Goal: Task Accomplishment & Management: Use online tool/utility

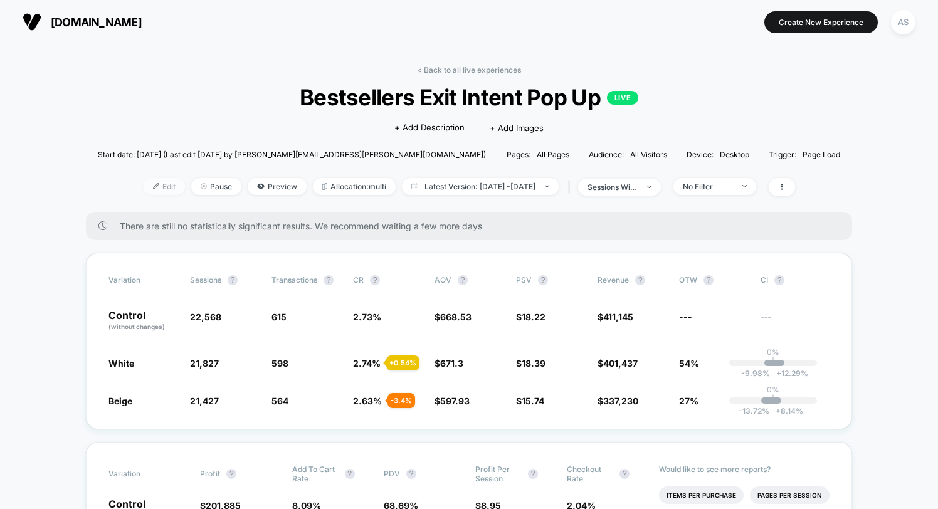
click at [152, 182] on span "Edit" at bounding box center [164, 186] width 41 height 17
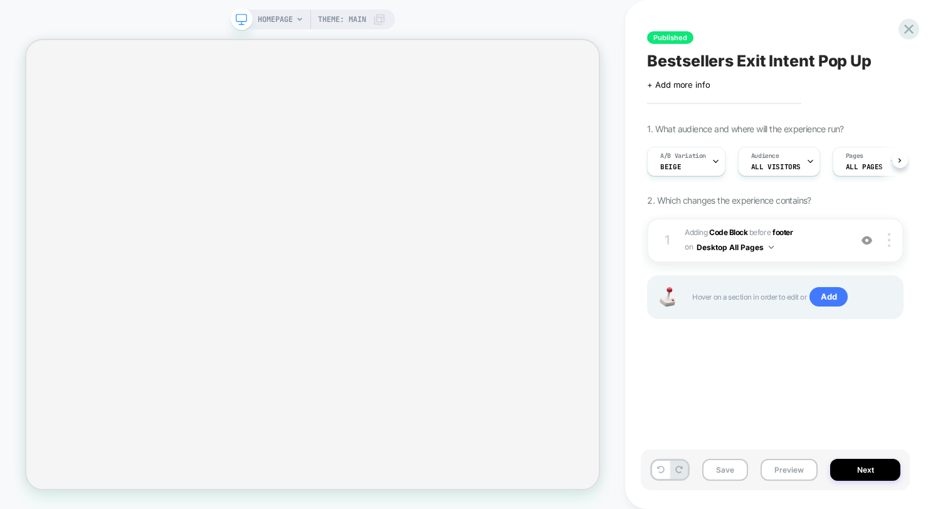
scroll to position [0, 1]
click at [741, 233] on b "Code Block" at bounding box center [728, 232] width 38 height 9
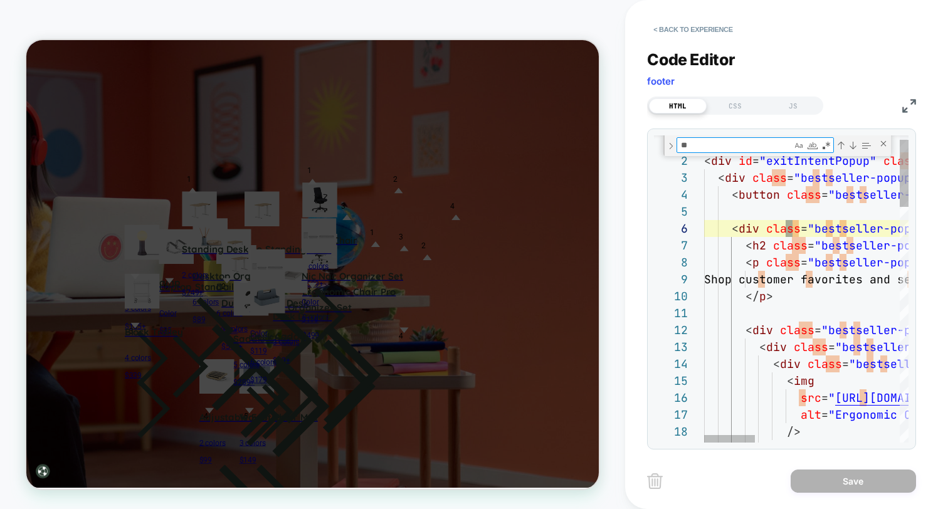
scroll to position [85, 149]
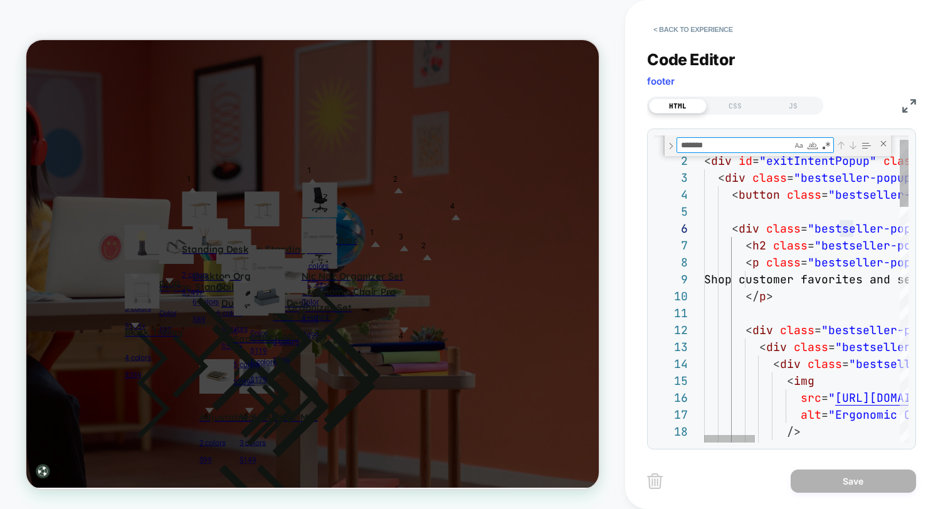
type textarea "*"
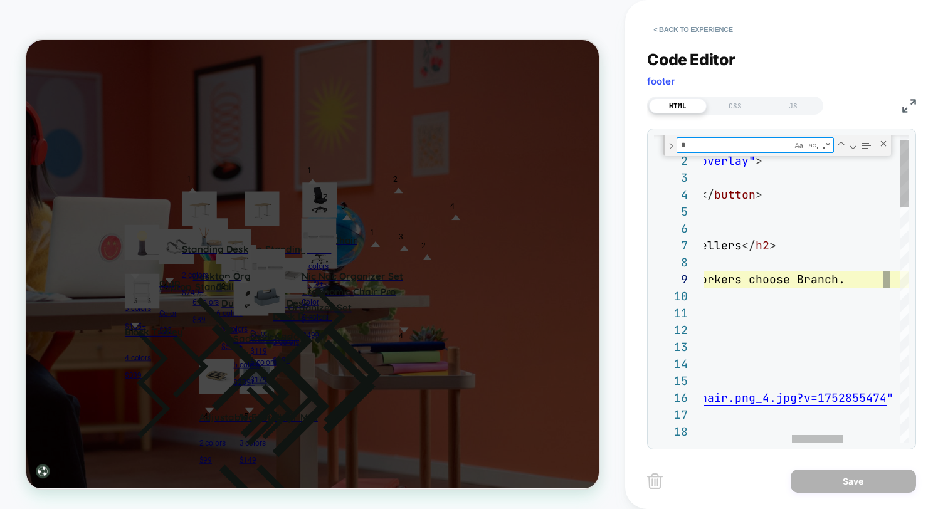
scroll to position [169, 217]
type textarea "**********"
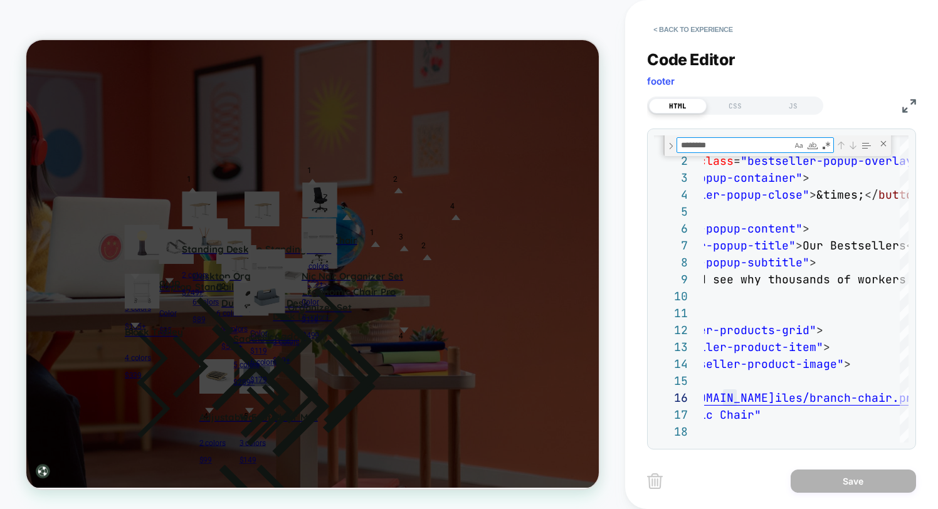
type textarea "********"
click at [908, 105] on img at bounding box center [909, 106] width 14 height 14
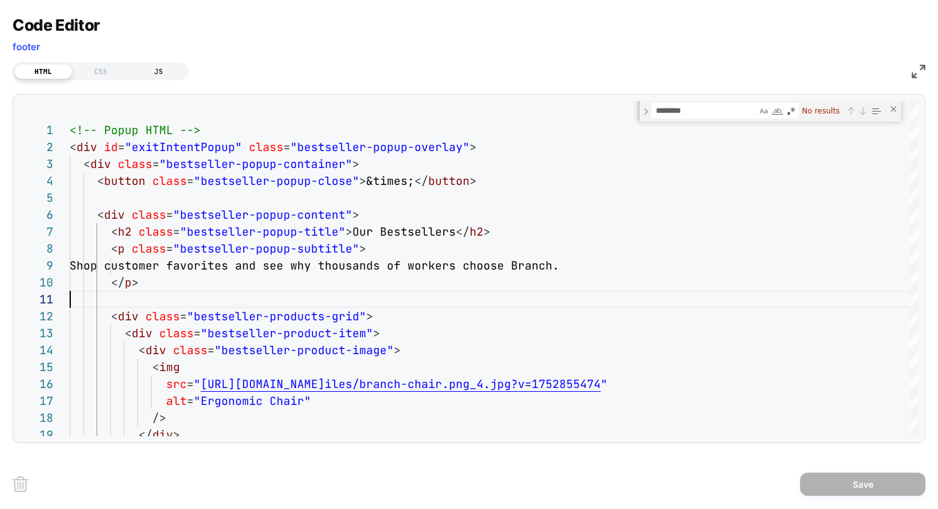
click at [154, 73] on div "JS" at bounding box center [159, 71] width 58 height 15
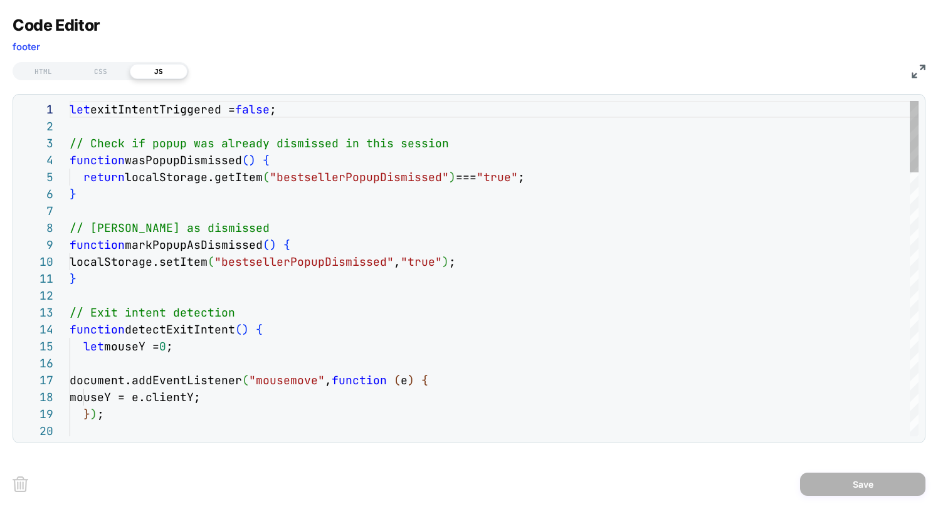
scroll to position [169, 0]
type textarea "**"
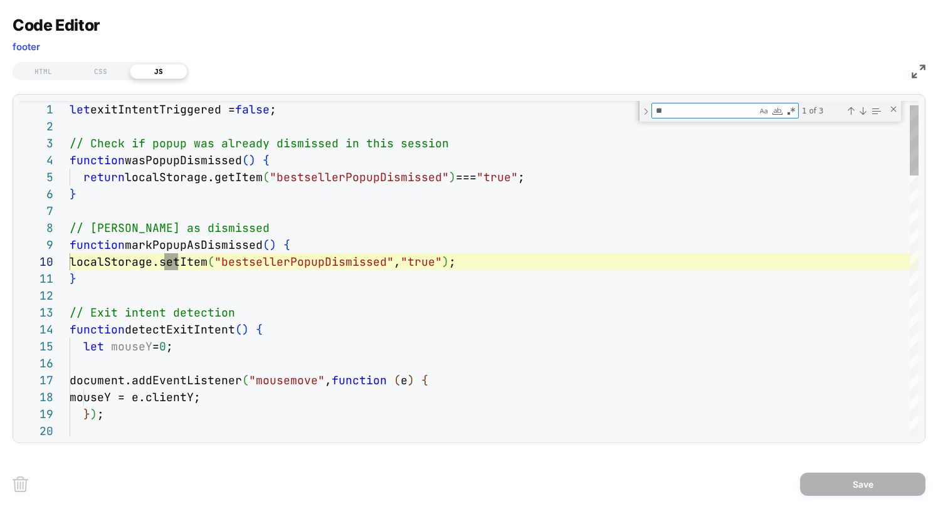
type textarea "**********"
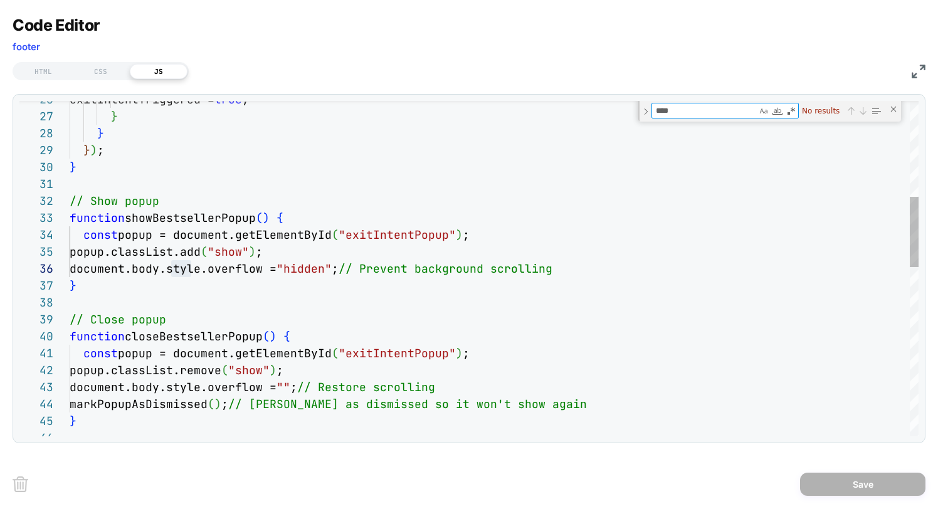
scroll to position [169, 122]
type textarea "********"
type textarea "**********"
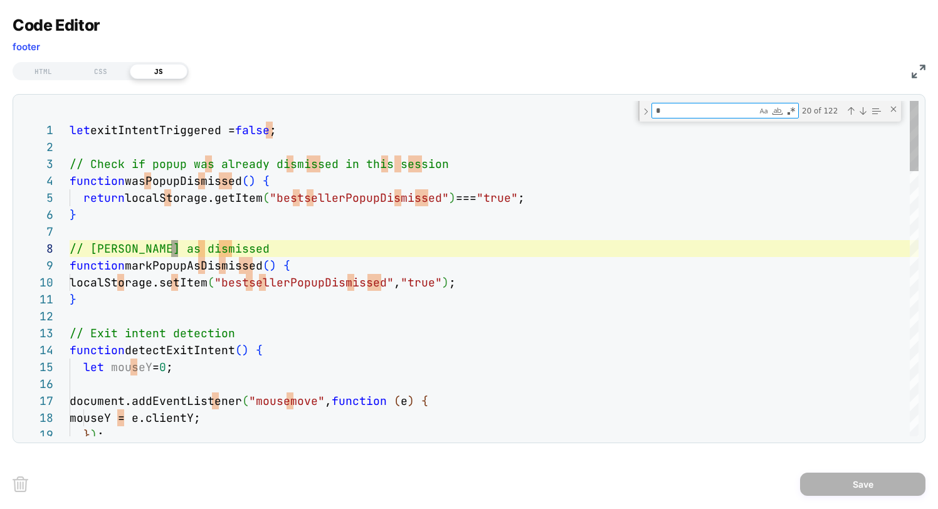
type textarea "**"
type textarea "**********"
type textarea "***"
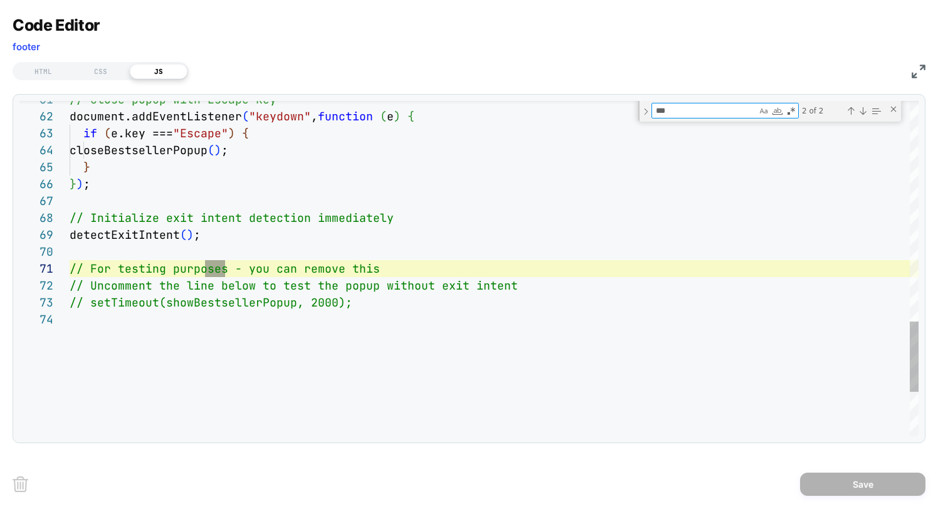
type textarea "**********"
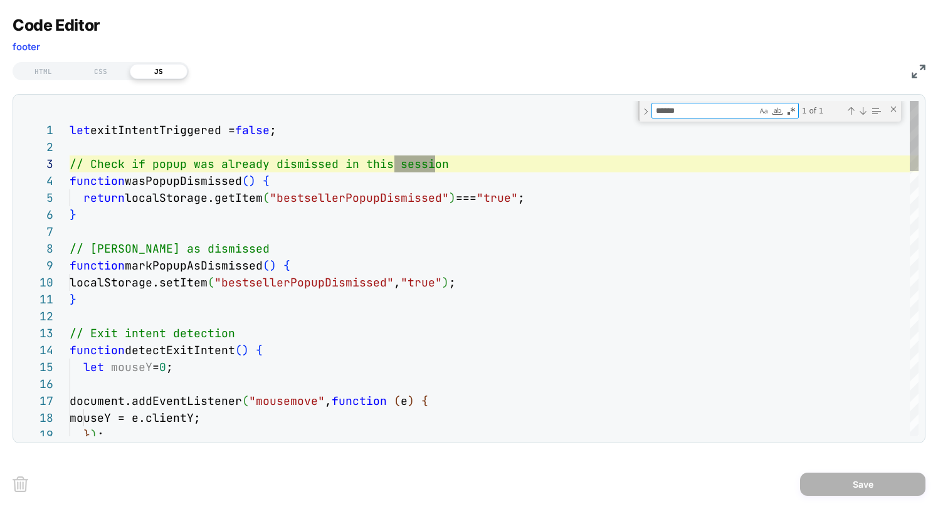
type textarea "*******"
click at [670, 113] on textarea "*******" at bounding box center [704, 110] width 105 height 14
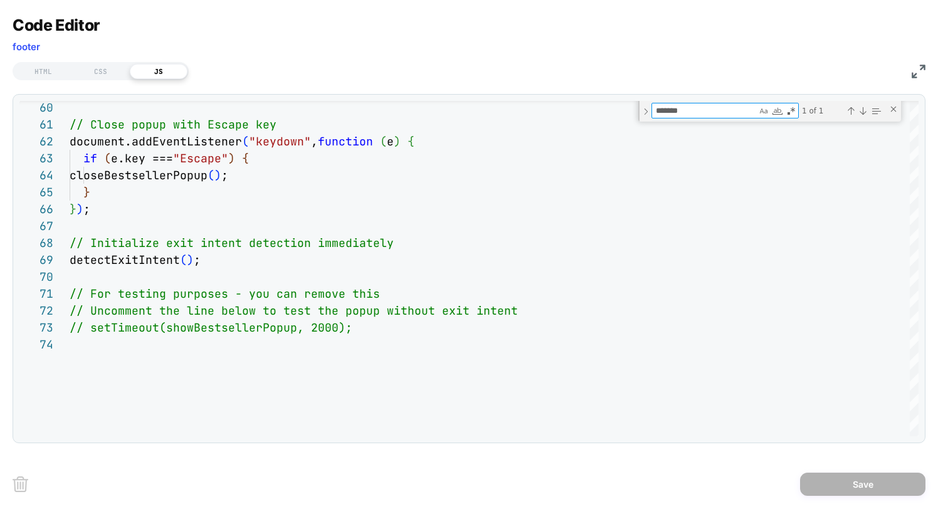
click at [921, 73] on img at bounding box center [918, 72] width 14 height 14
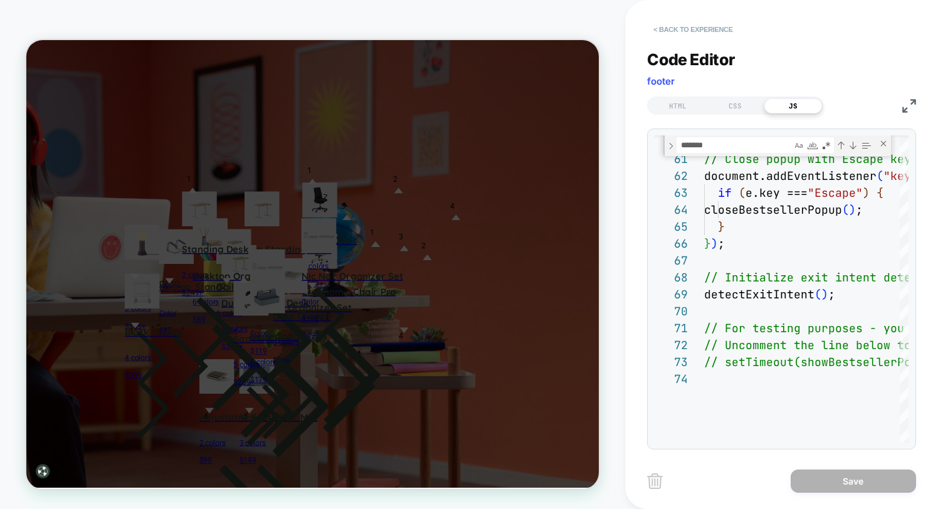
click at [671, 29] on button "< Back to experience" at bounding box center [693, 29] width 92 height 20
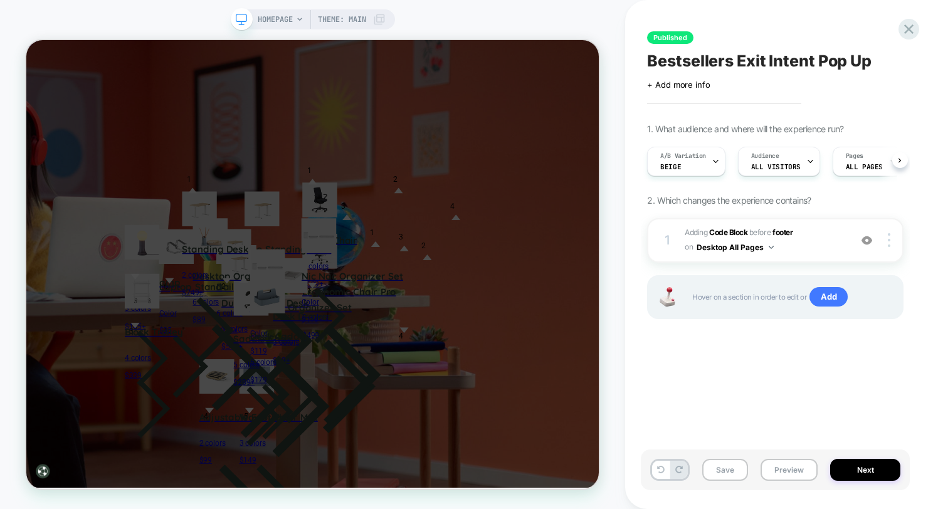
scroll to position [0, 1]
click at [849, 469] on button "Next" at bounding box center [865, 470] width 70 height 22
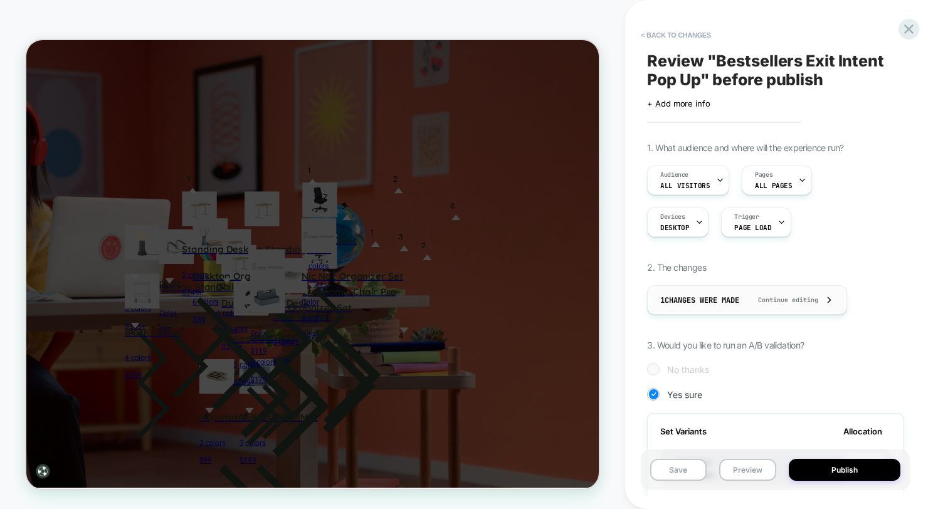
scroll to position [187, 0]
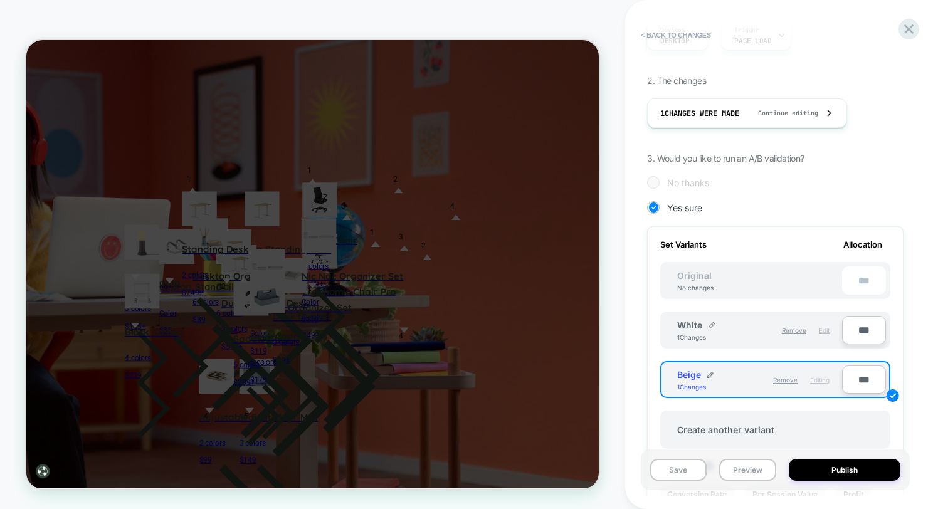
click at [825, 328] on span "Edit" at bounding box center [824, 331] width 11 height 8
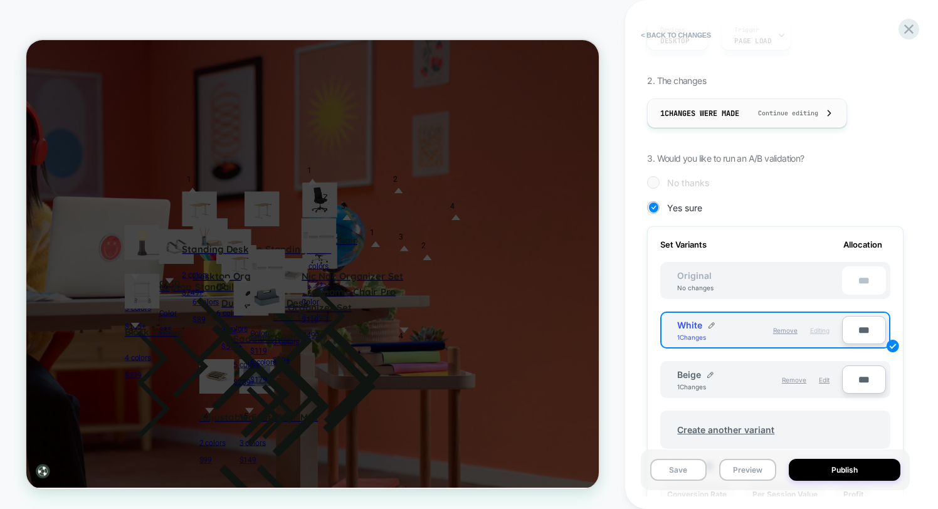
scroll to position [0, 0]
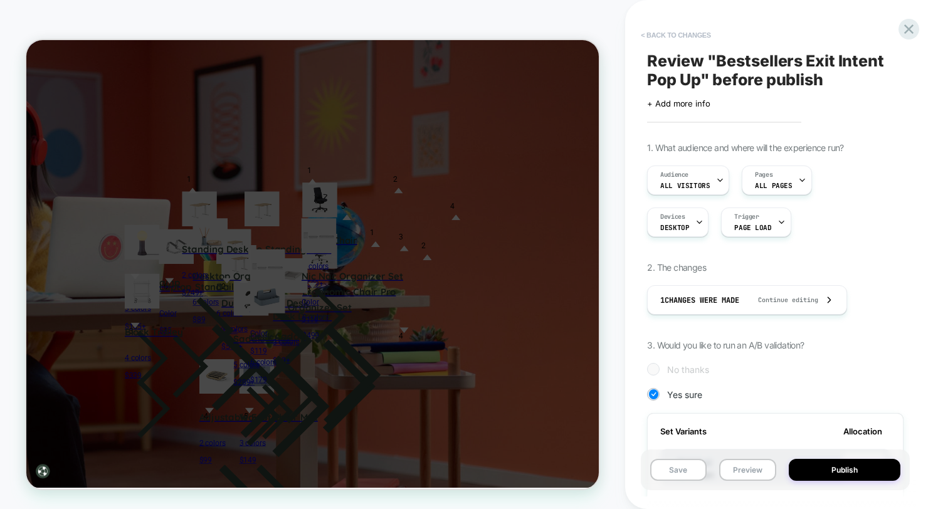
click at [668, 38] on button "< Back to changes" at bounding box center [675, 35] width 83 height 20
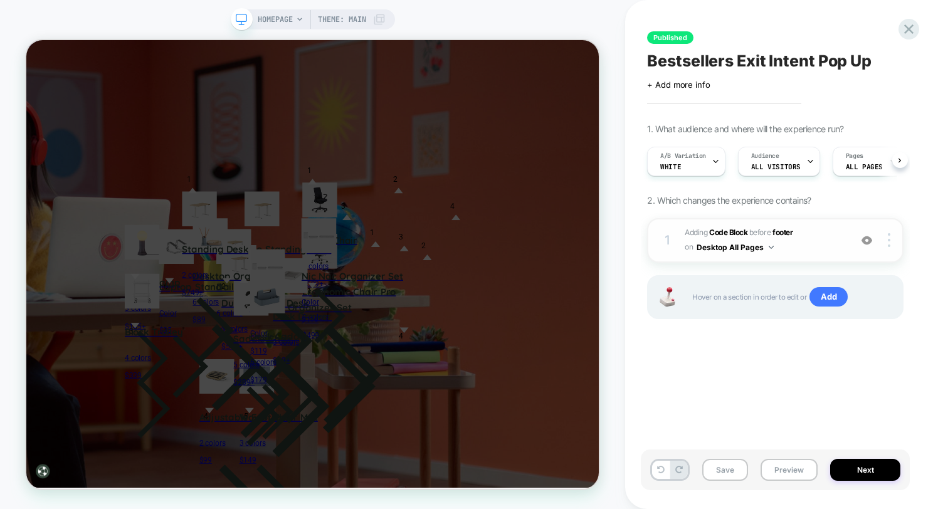
scroll to position [0, 1]
click at [733, 233] on b "Code Block" at bounding box center [728, 232] width 38 height 9
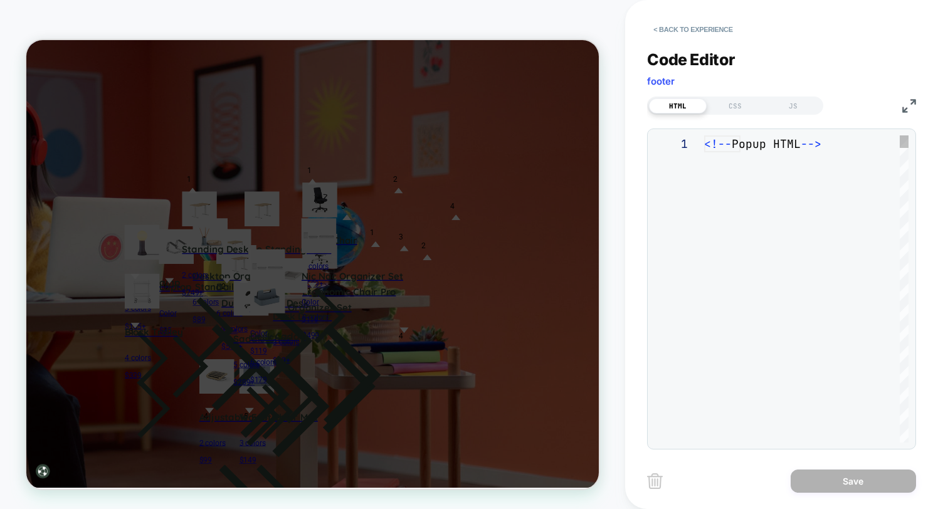
scroll to position [169, 0]
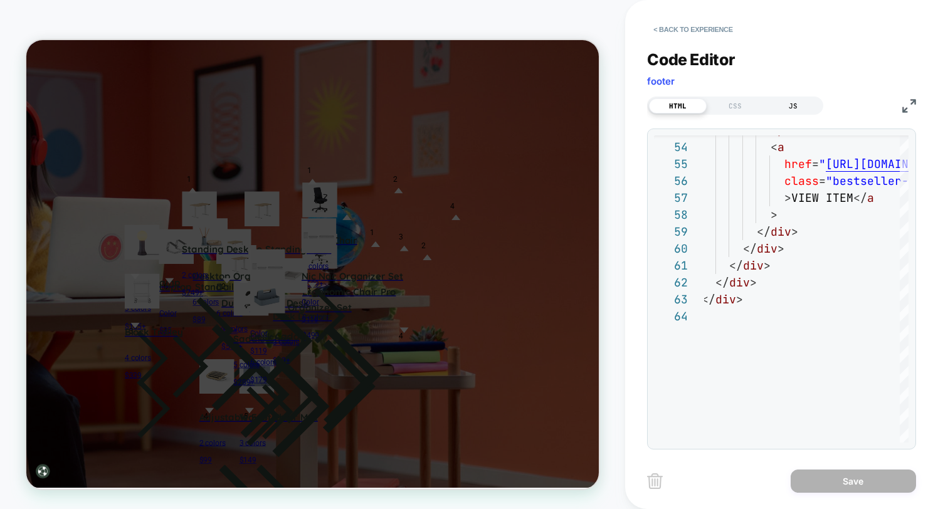
click at [800, 106] on div "JS" at bounding box center [793, 105] width 58 height 15
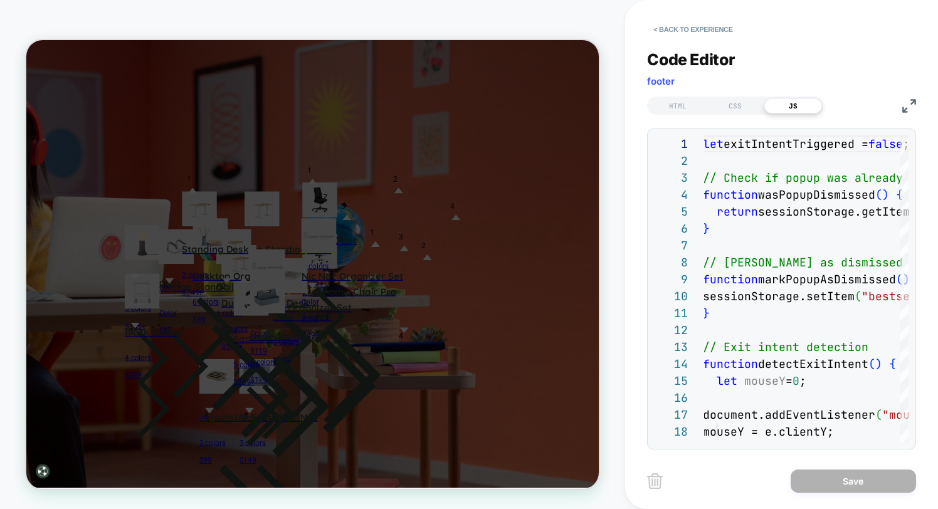
click at [911, 100] on img at bounding box center [909, 106] width 14 height 14
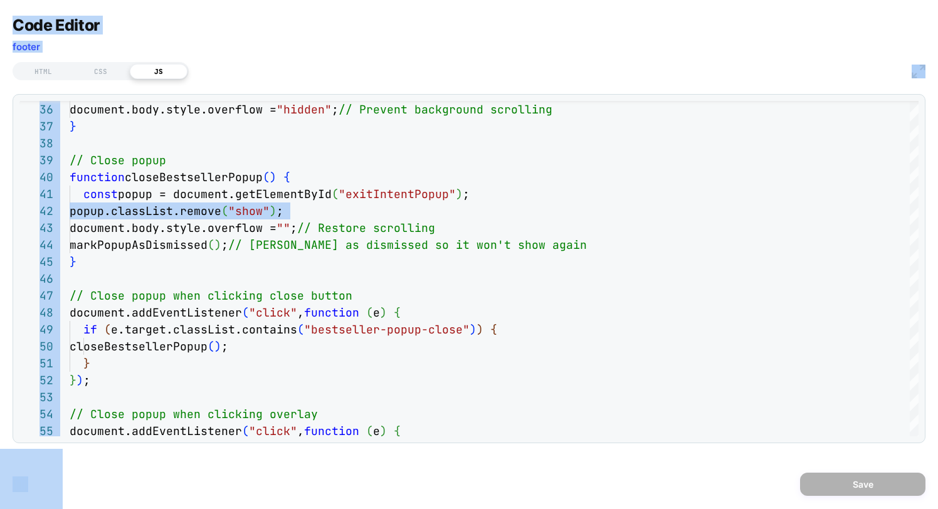
click at [447, 212] on div "document.body.style.overflow = "hidden" ; // Prevent background scrolling } // …" at bounding box center [494, 294] width 849 height 1571
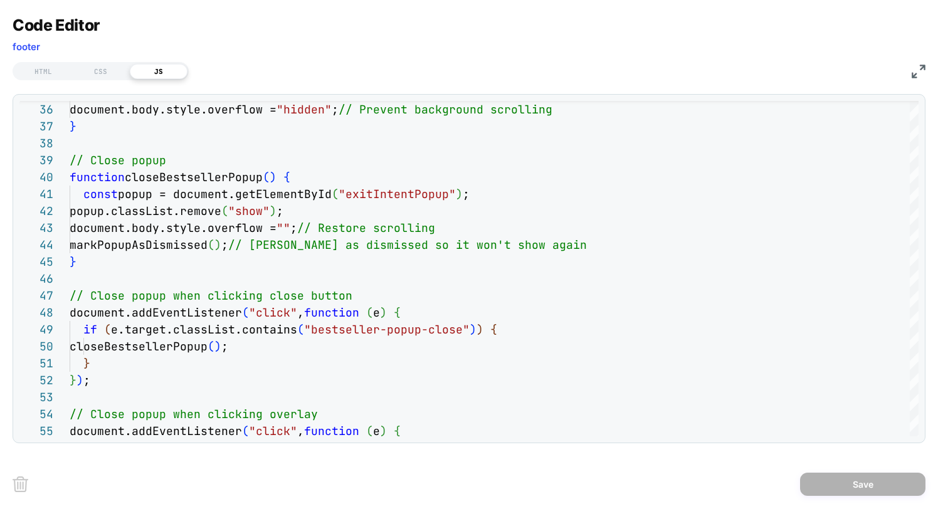
scroll to position [17, 223]
click at [480, 219] on div "document.body.style.overflow = "hidden" ; // Prevent background scrolling } // …" at bounding box center [494, 294] width 849 height 1571
type textarea "**********"
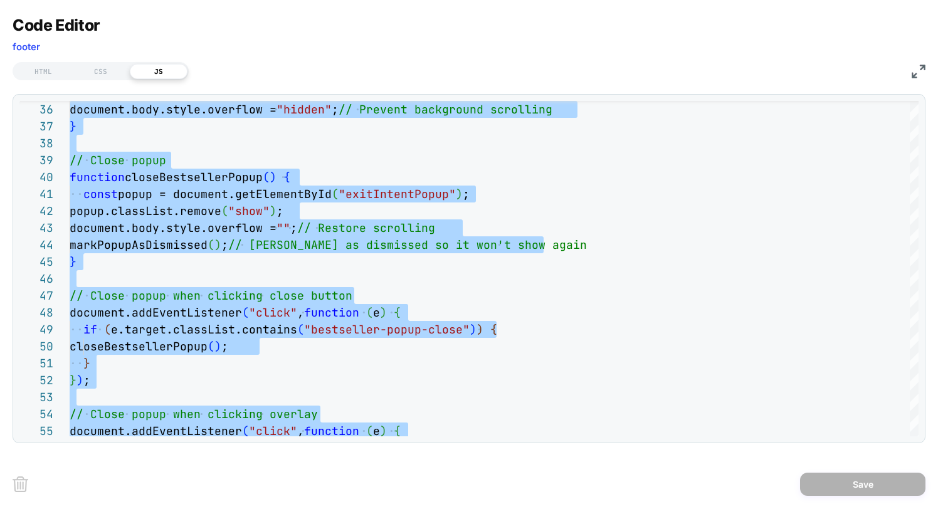
click at [917, 71] on img at bounding box center [918, 72] width 14 height 14
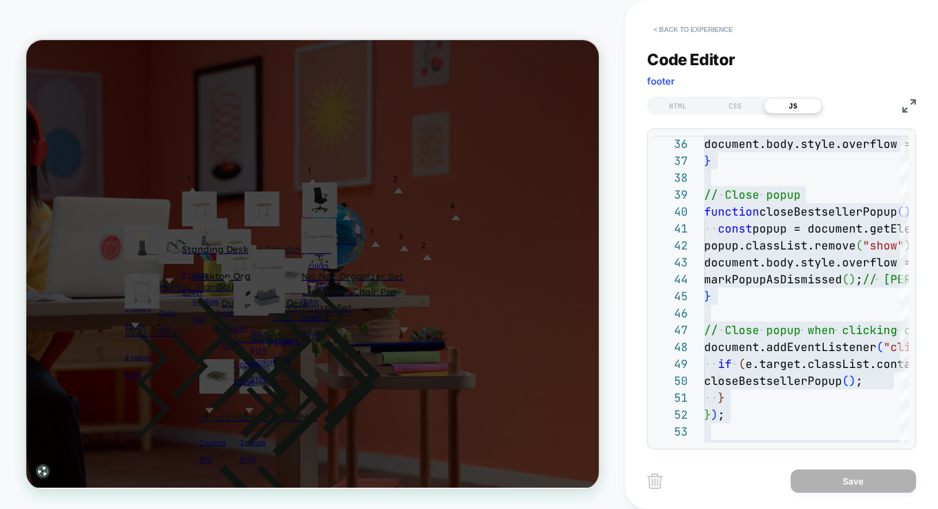
click at [703, 29] on button "< Back to experience" at bounding box center [693, 29] width 92 height 20
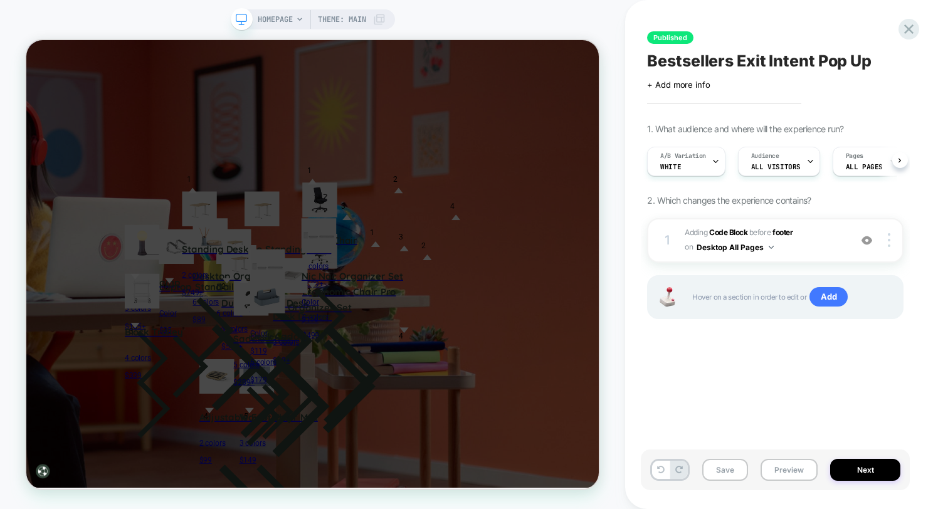
scroll to position [0, 1]
click at [854, 460] on button "Next" at bounding box center [865, 470] width 70 height 22
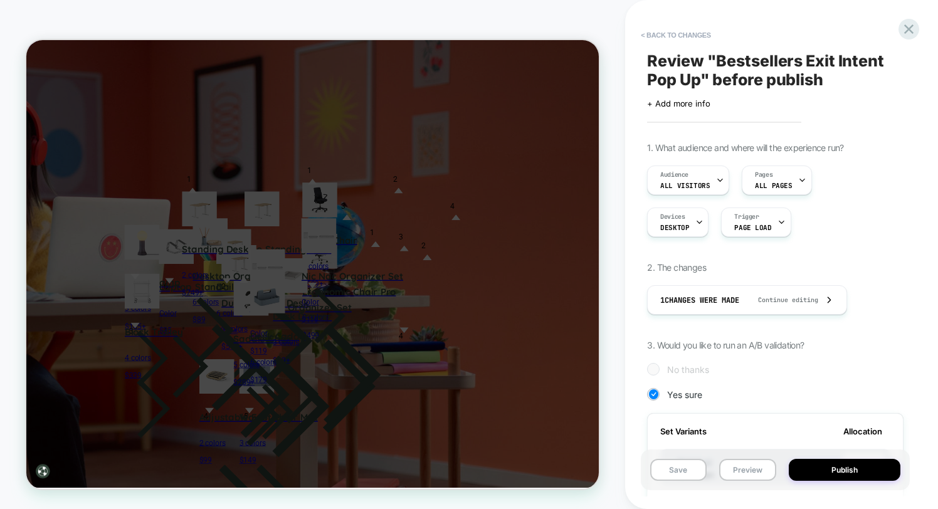
scroll to position [175, 0]
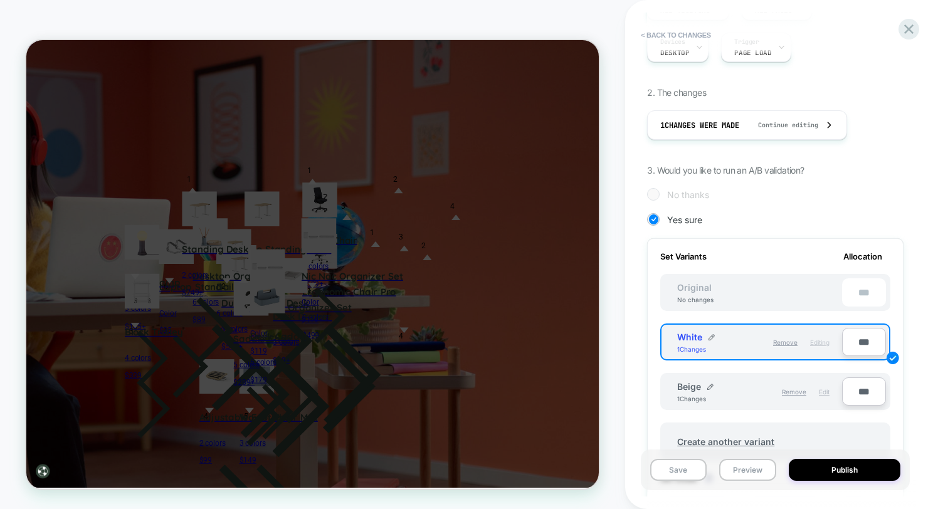
click at [822, 392] on span "Edit" at bounding box center [824, 392] width 11 height 8
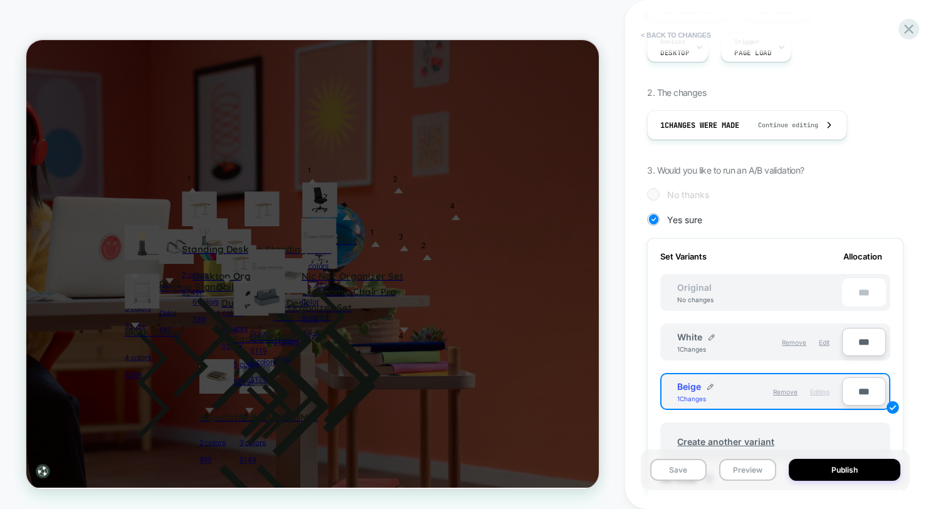
click at [658, 37] on button "< Back to changes" at bounding box center [675, 35] width 83 height 20
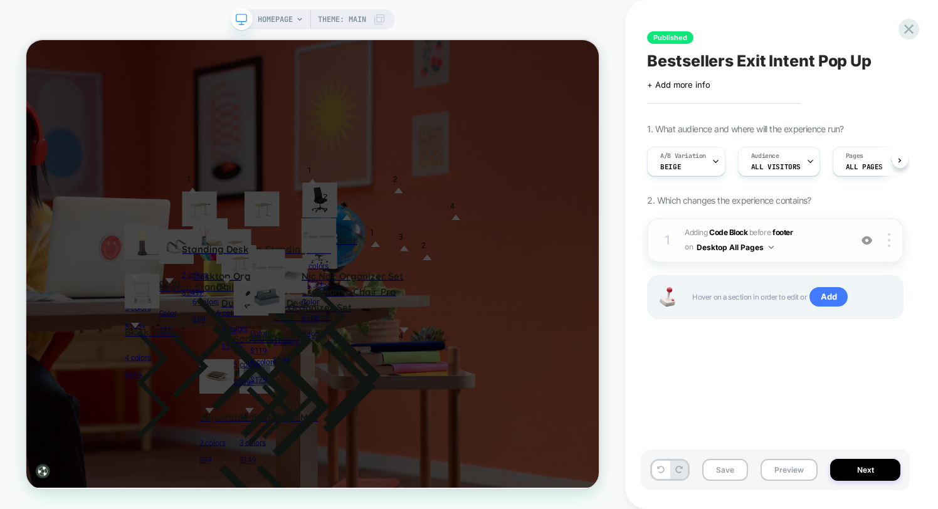
scroll to position [0, 1]
click at [730, 230] on b "Code Block" at bounding box center [728, 232] width 38 height 9
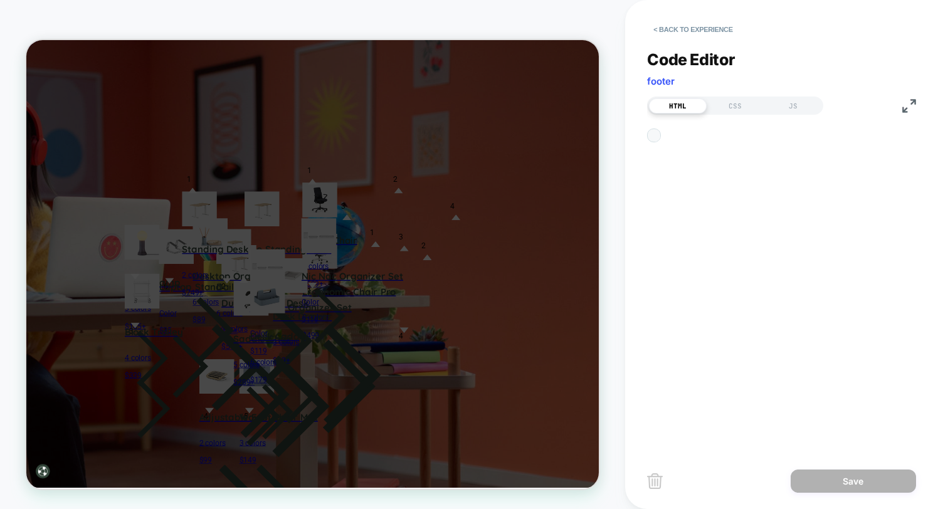
scroll to position [169, 0]
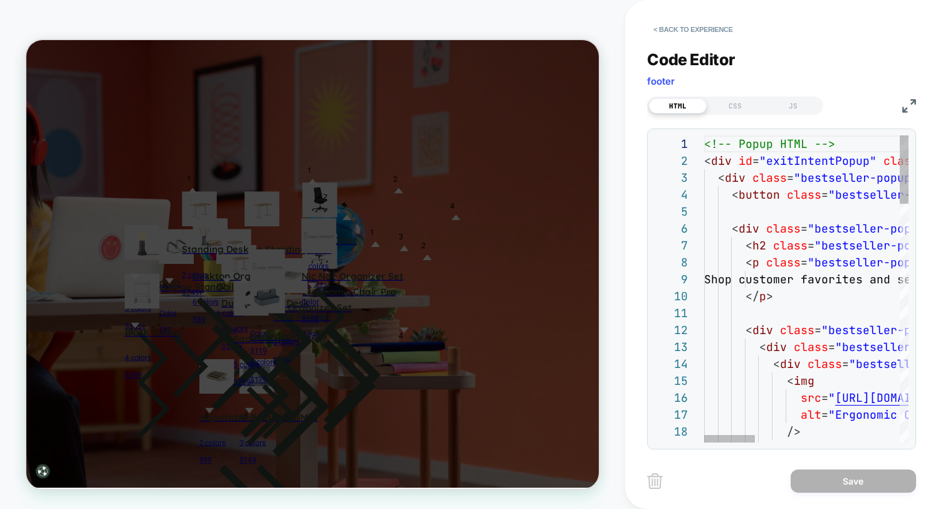
click at [789, 105] on div "JS" at bounding box center [793, 105] width 58 height 15
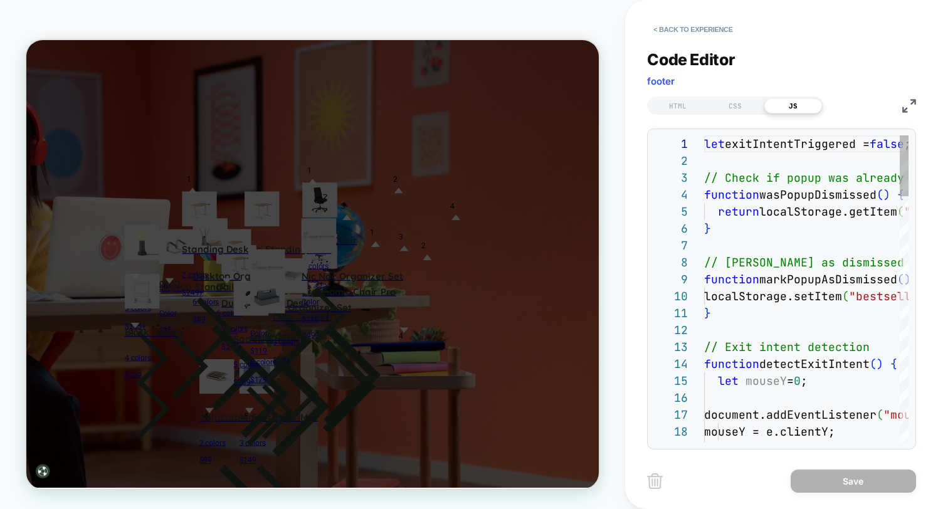
scroll to position [169, 0]
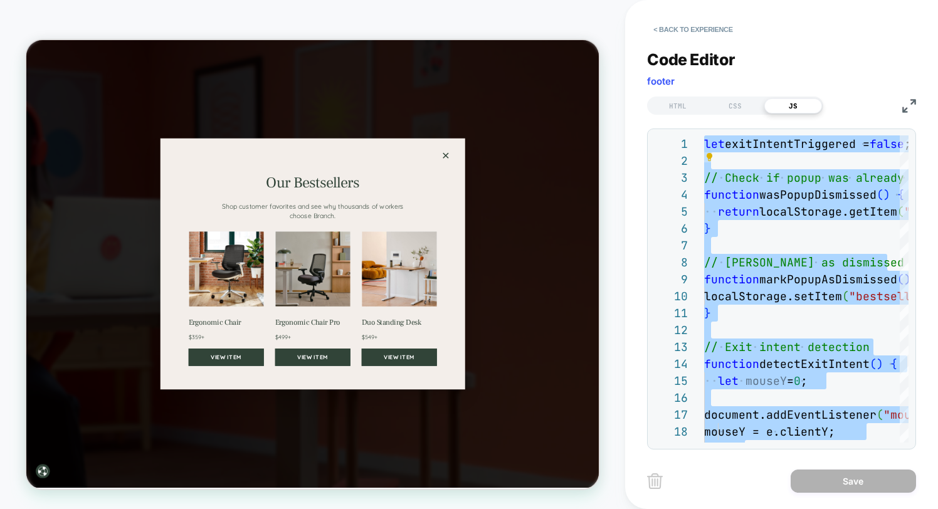
type textarea "**********"
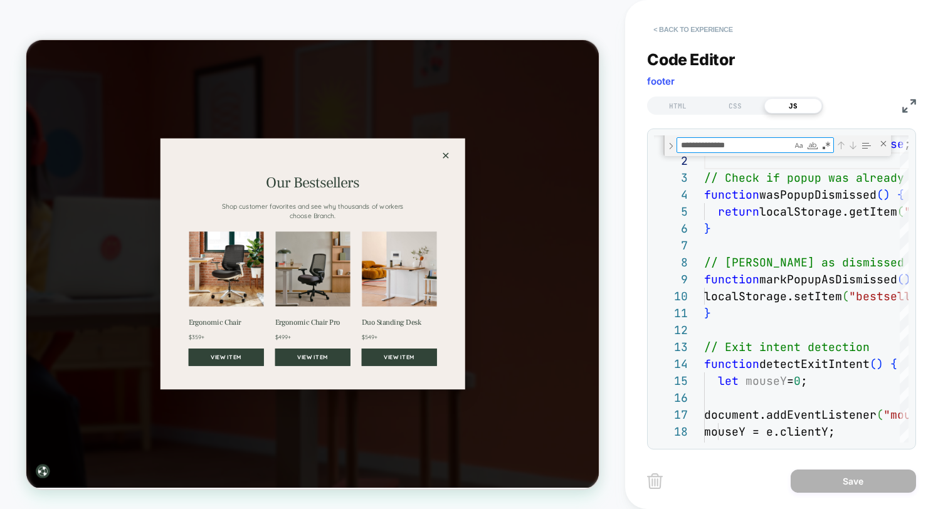
type textarea "**********"
click at [697, 28] on button "< Back to experience" at bounding box center [693, 29] width 92 height 20
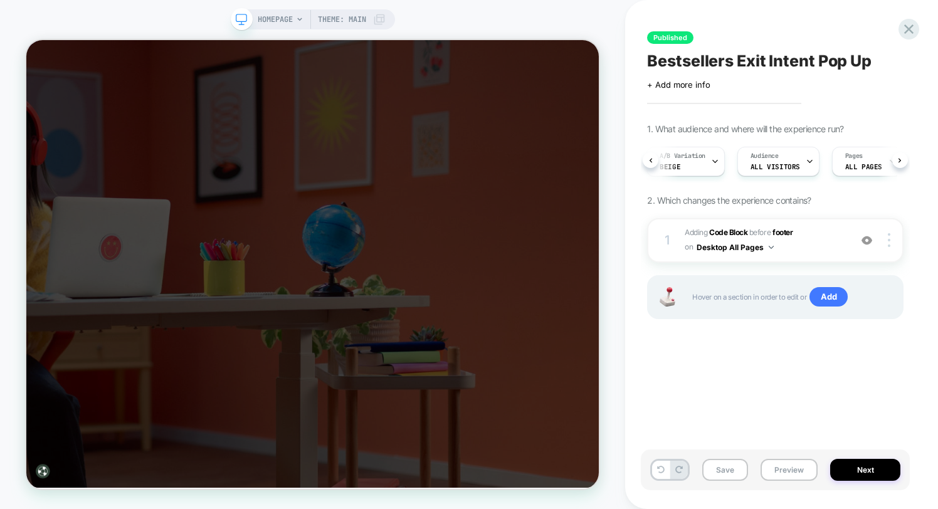
scroll to position [0, 21]
click at [906, 33] on icon at bounding box center [908, 29] width 17 height 17
click at [881, 468] on button "Next" at bounding box center [865, 470] width 70 height 22
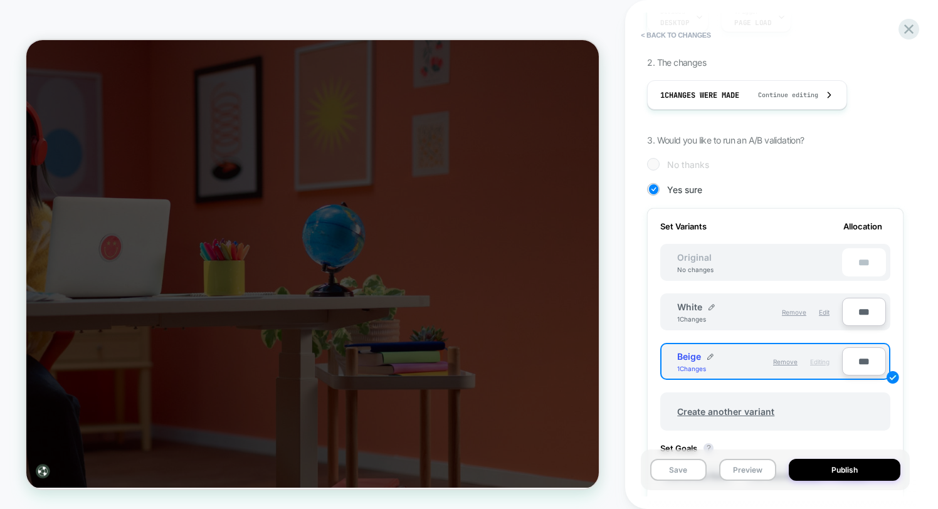
scroll to position [206, 0]
click at [825, 310] on span "Edit" at bounding box center [824, 312] width 11 height 8
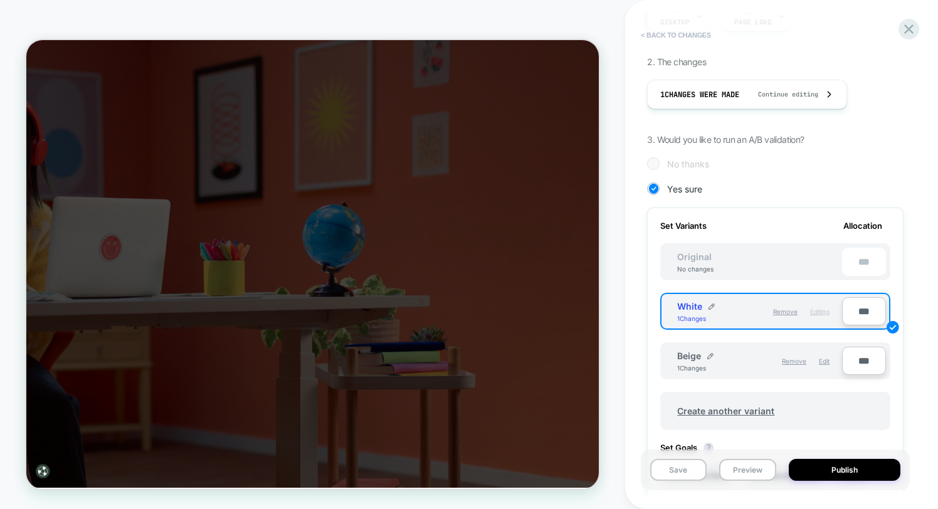
click at [683, 36] on button "< Back to changes" at bounding box center [675, 35] width 83 height 20
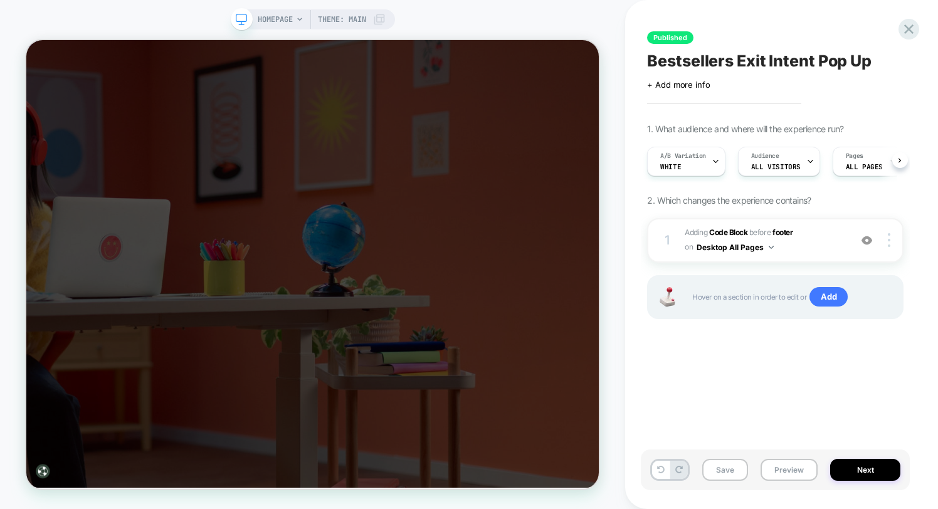
scroll to position [0, 1]
click at [738, 233] on b "Code Block" at bounding box center [728, 232] width 38 height 9
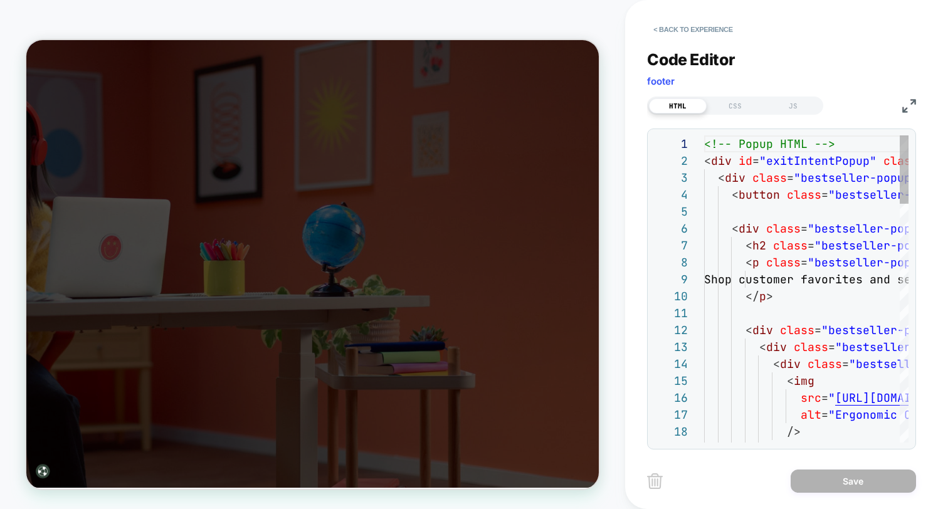
scroll to position [169, 0]
click at [790, 103] on div "JS" at bounding box center [793, 105] width 58 height 15
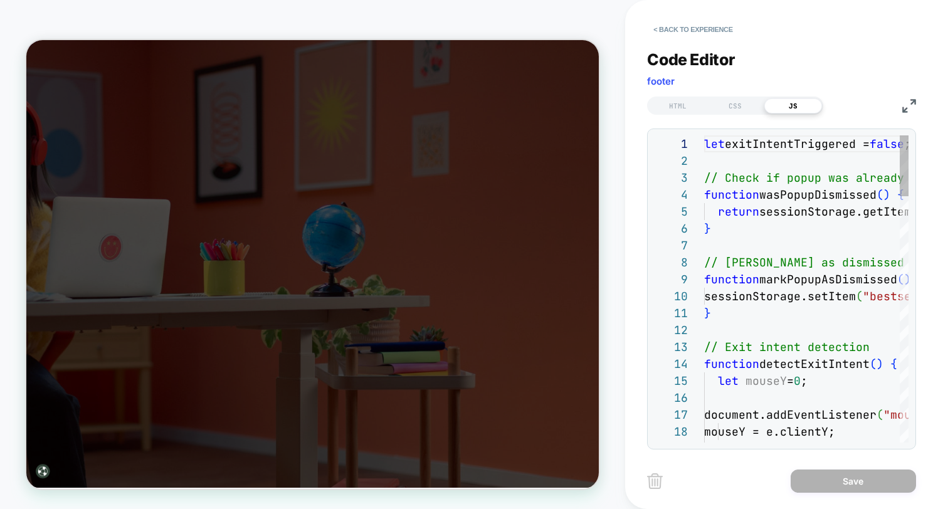
type textarea "**********"
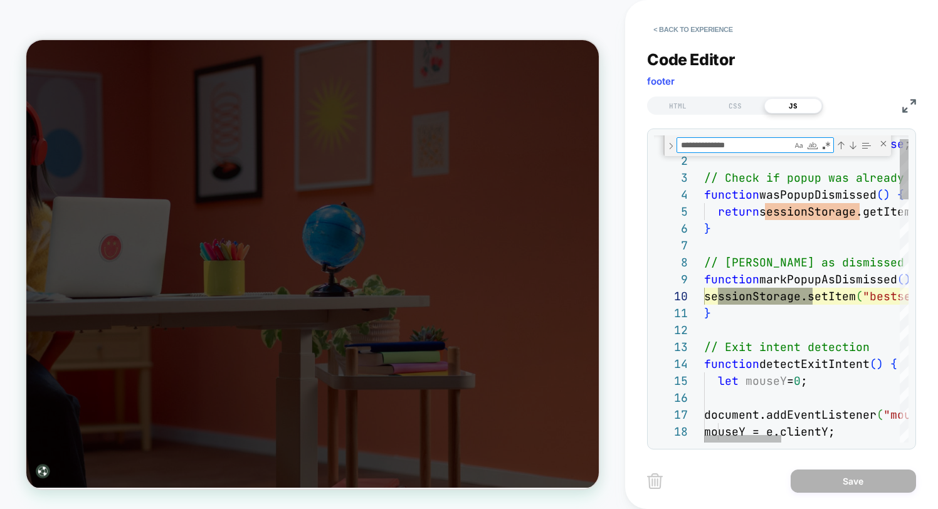
scroll to position [102, 108]
click at [706, 30] on button "< Back to experience" at bounding box center [693, 29] width 92 height 20
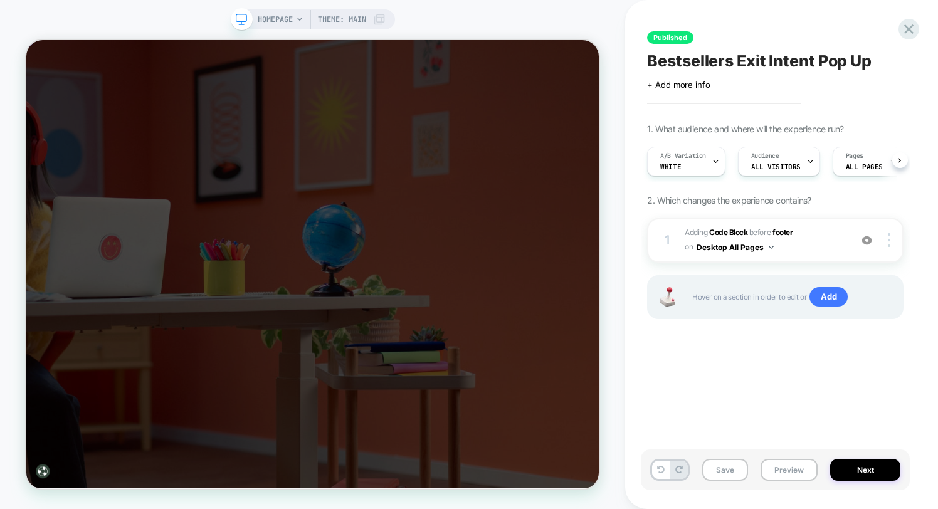
scroll to position [0, 1]
click at [736, 229] on b "Code Block" at bounding box center [728, 232] width 38 height 9
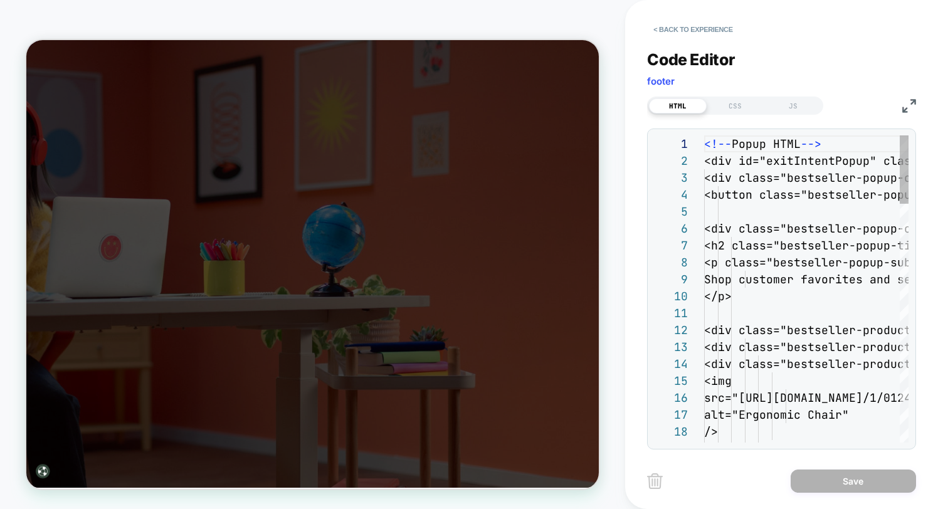
scroll to position [169, 0]
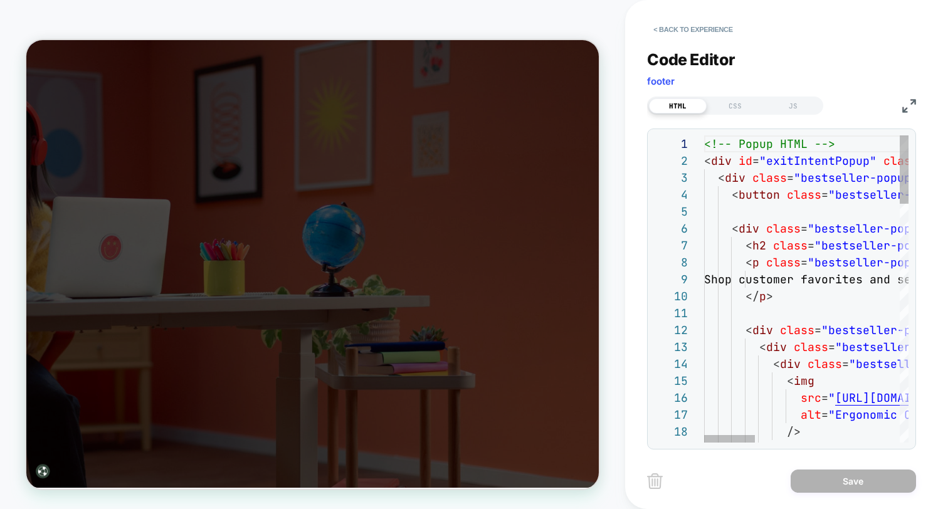
click at [785, 103] on div "JS" at bounding box center [793, 105] width 58 height 15
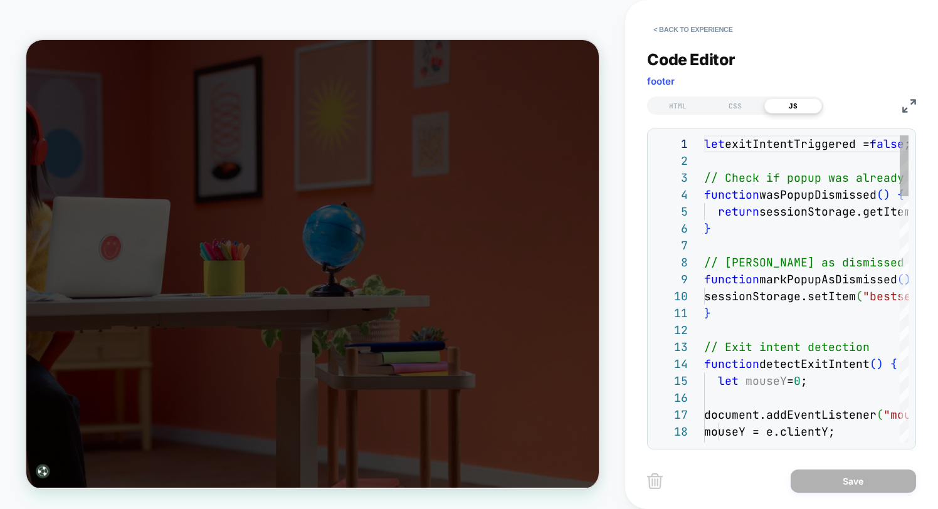
scroll to position [169, 0]
type textarea "**********"
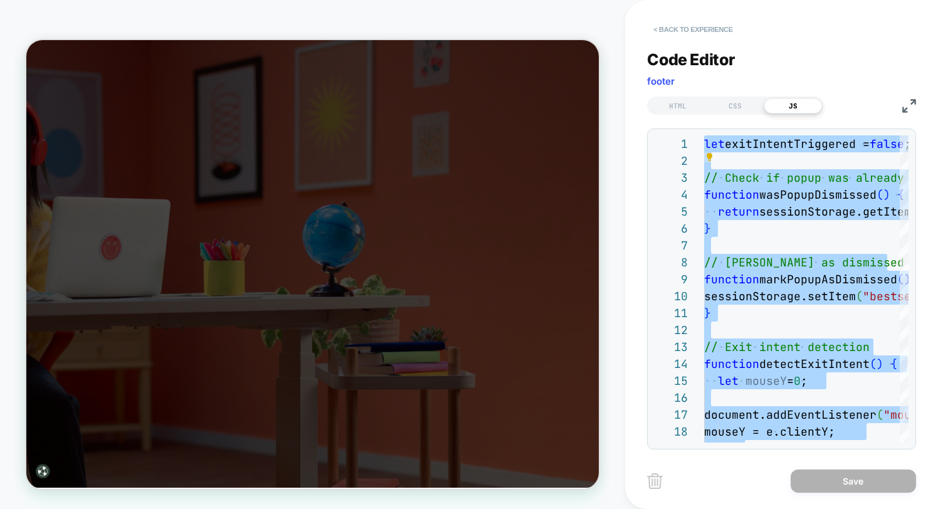
click at [682, 29] on button "< Back to experience" at bounding box center [693, 29] width 92 height 20
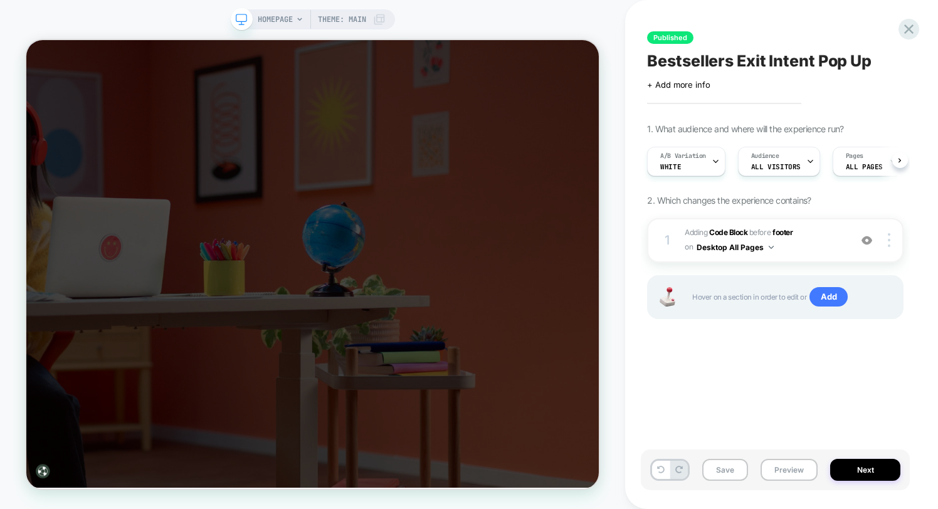
scroll to position [0, 1]
click at [873, 472] on button "Next" at bounding box center [865, 470] width 70 height 22
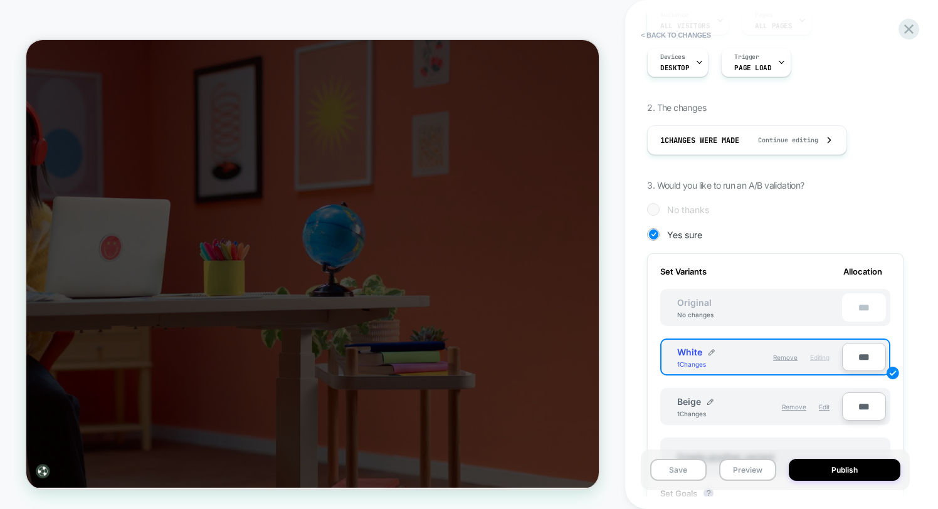
scroll to position [160, 0]
click at [824, 407] on span "Edit" at bounding box center [824, 406] width 11 height 8
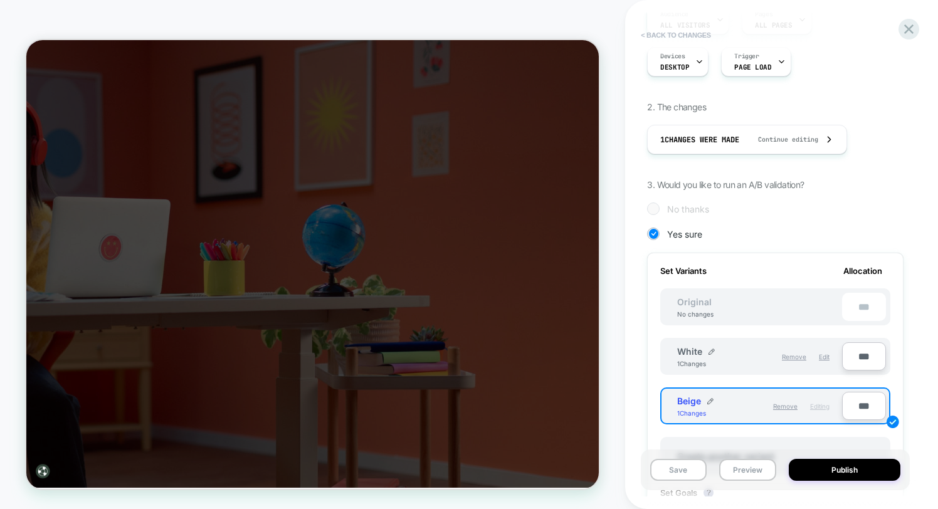
click at [660, 34] on button "< Back to changes" at bounding box center [675, 35] width 83 height 20
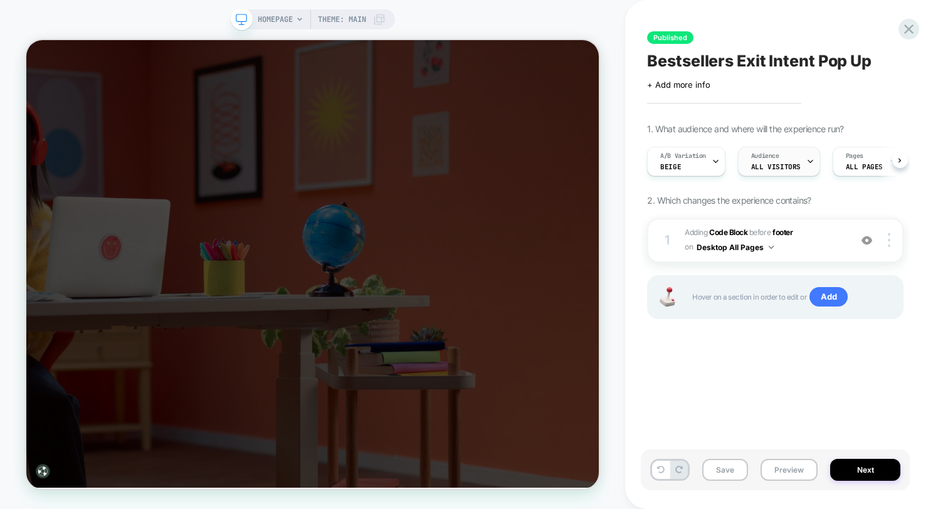
scroll to position [0, 1]
click at [721, 232] on b "Code Block" at bounding box center [728, 232] width 38 height 9
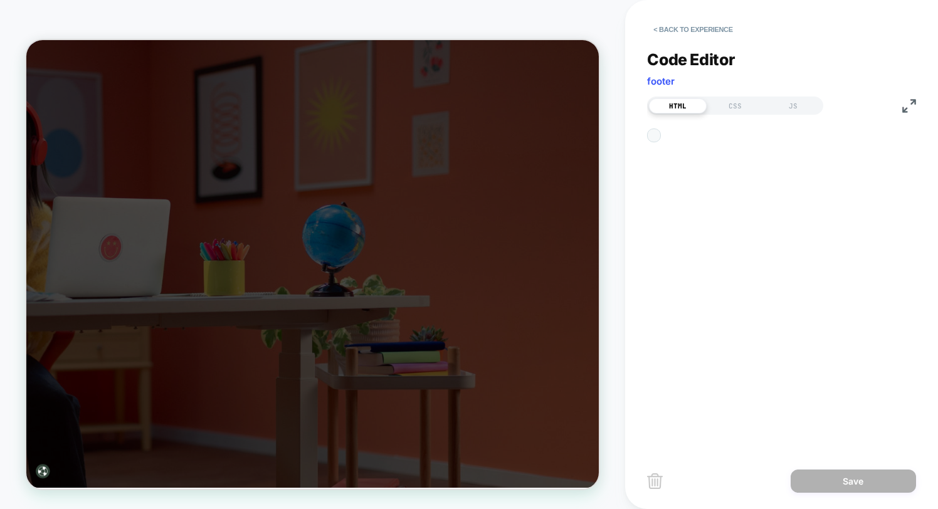
scroll to position [169, 0]
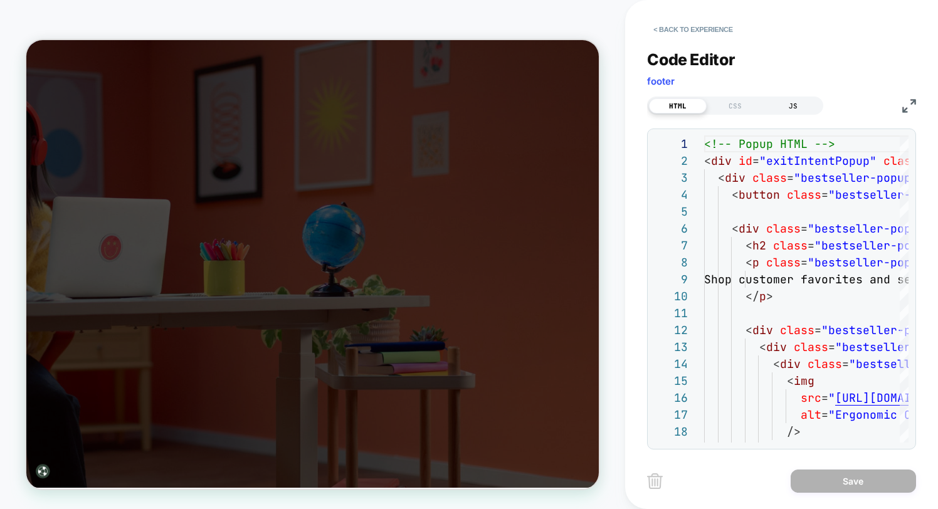
click at [797, 107] on div "JS" at bounding box center [793, 105] width 58 height 15
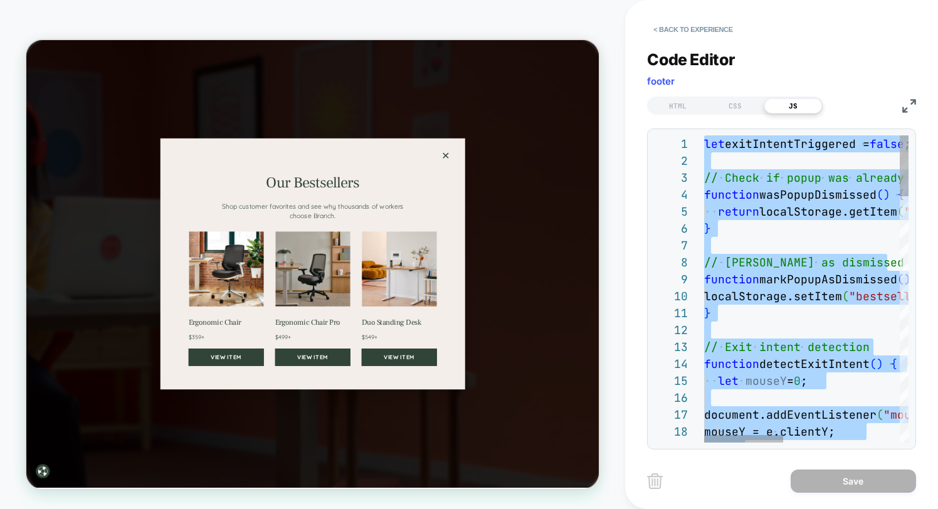
type textarea "**********"
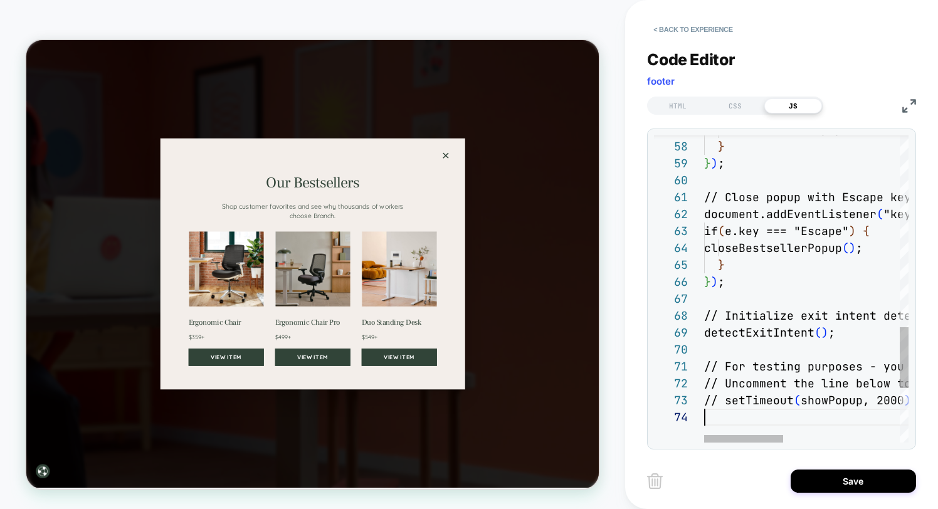
scroll to position [51, 0]
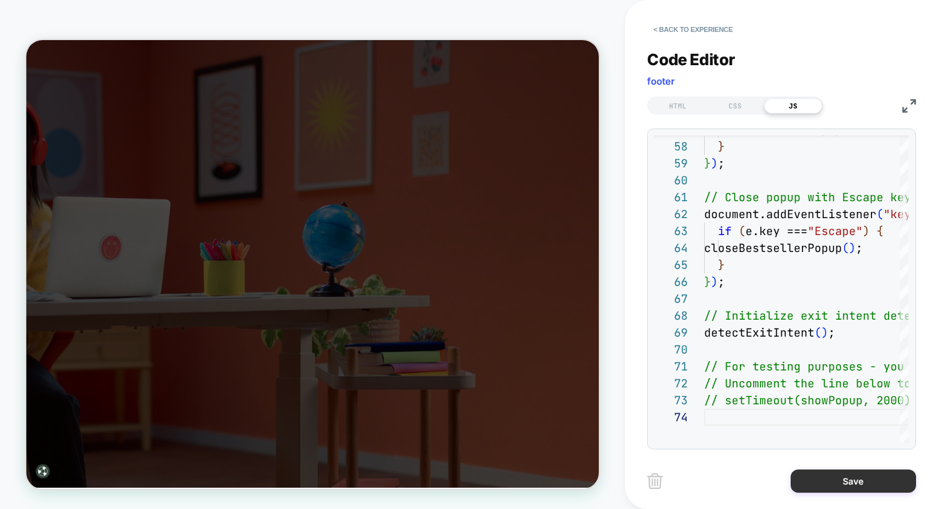
click at [864, 486] on button "Save" at bounding box center [852, 480] width 125 height 23
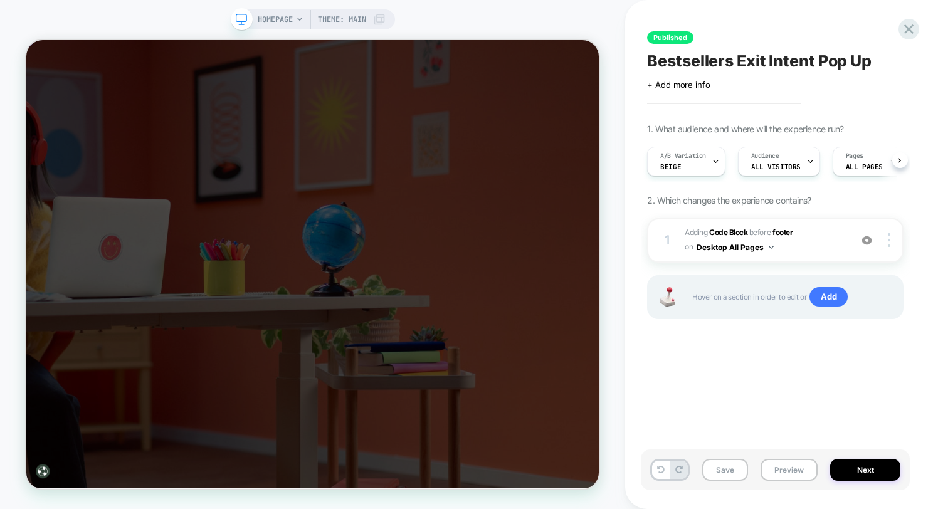
scroll to position [0, 1]
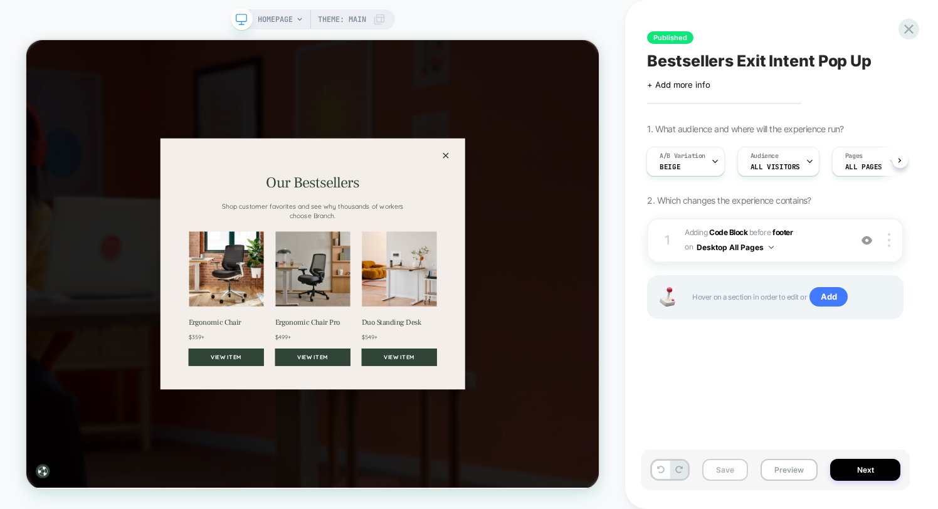
click at [724, 473] on button "Save" at bounding box center [725, 470] width 46 height 22
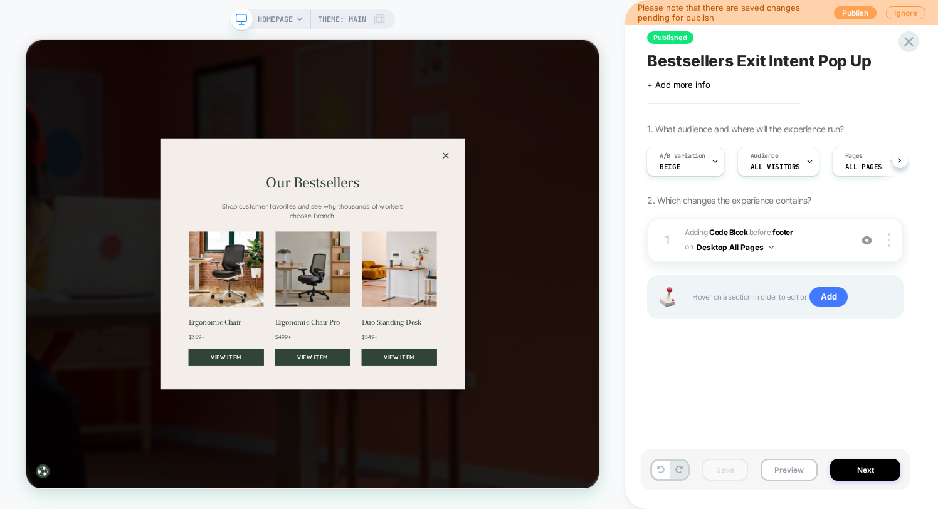
click at [858, 15] on button "Publish" at bounding box center [855, 12] width 43 height 13
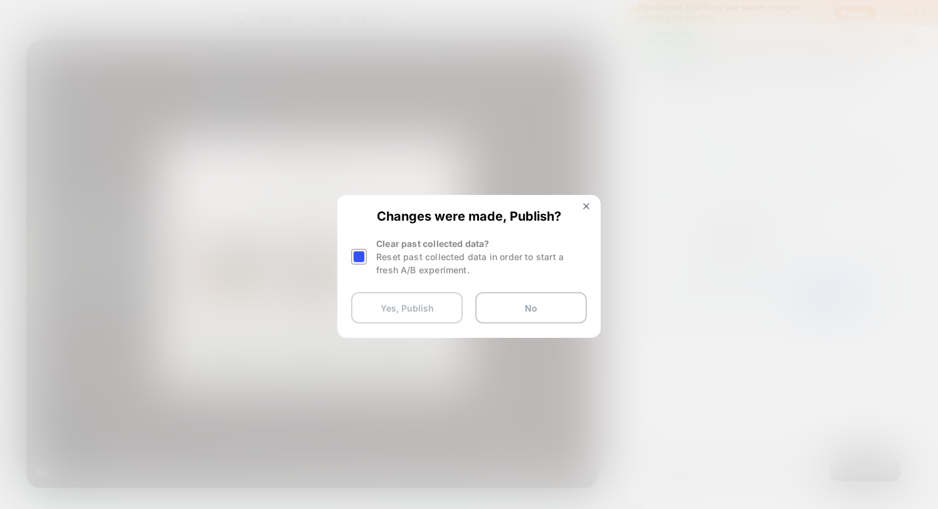
click at [407, 312] on button "Yes, Publish" at bounding box center [407, 307] width 112 height 31
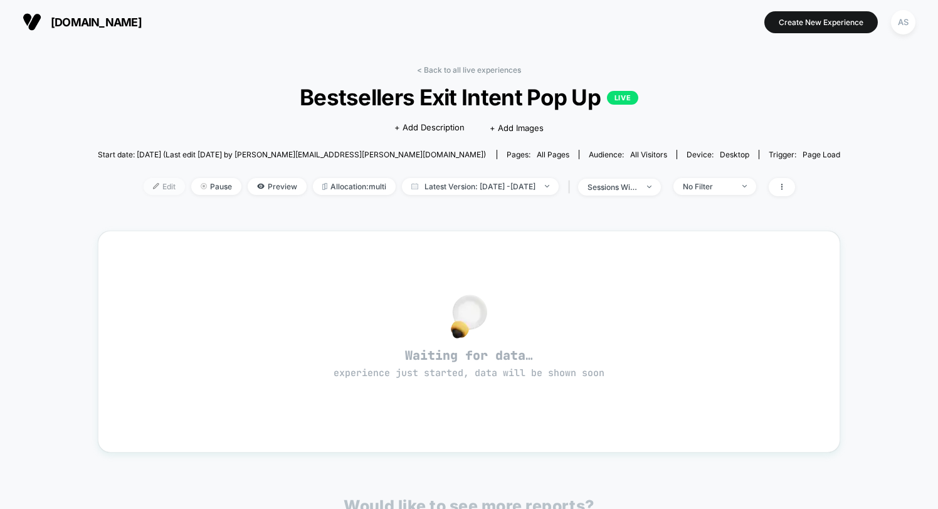
click at [144, 187] on span "Edit" at bounding box center [164, 186] width 41 height 17
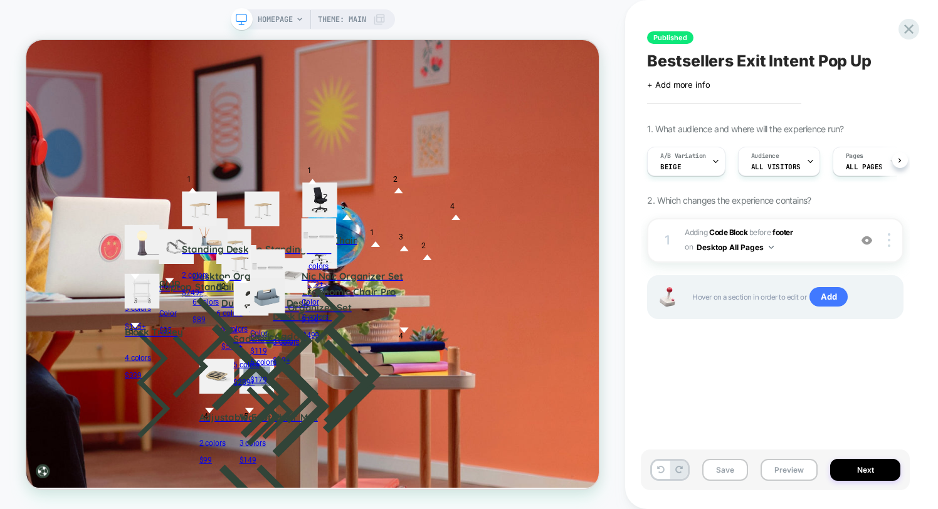
scroll to position [0, 1]
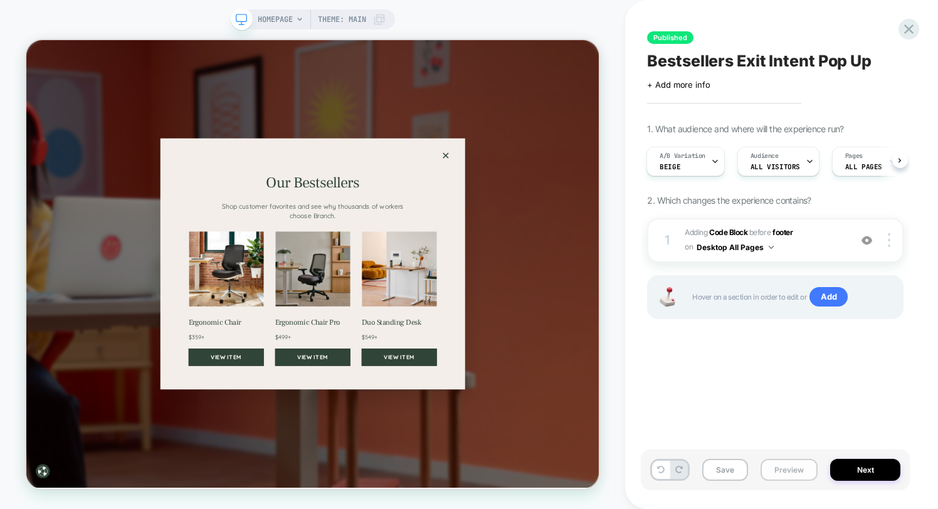
click at [785, 464] on button "Preview" at bounding box center [788, 470] width 57 height 22
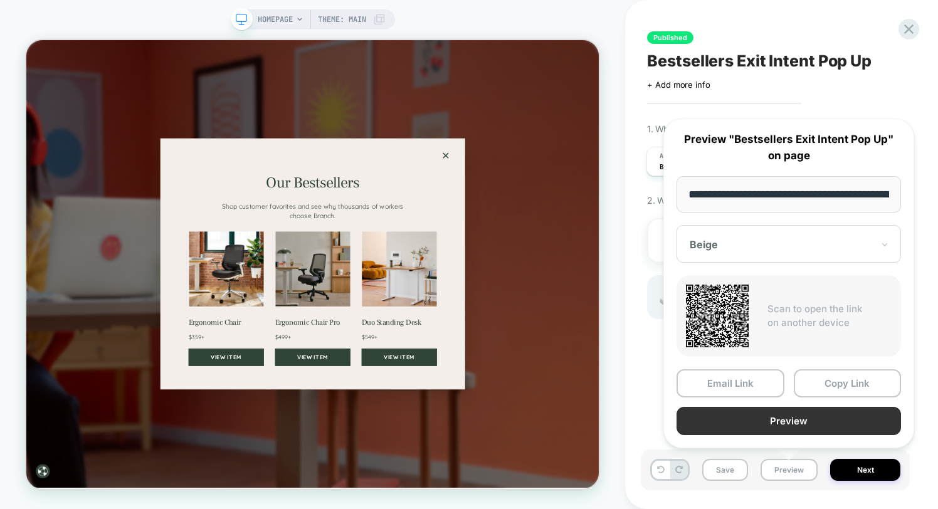
scroll to position [0, 67]
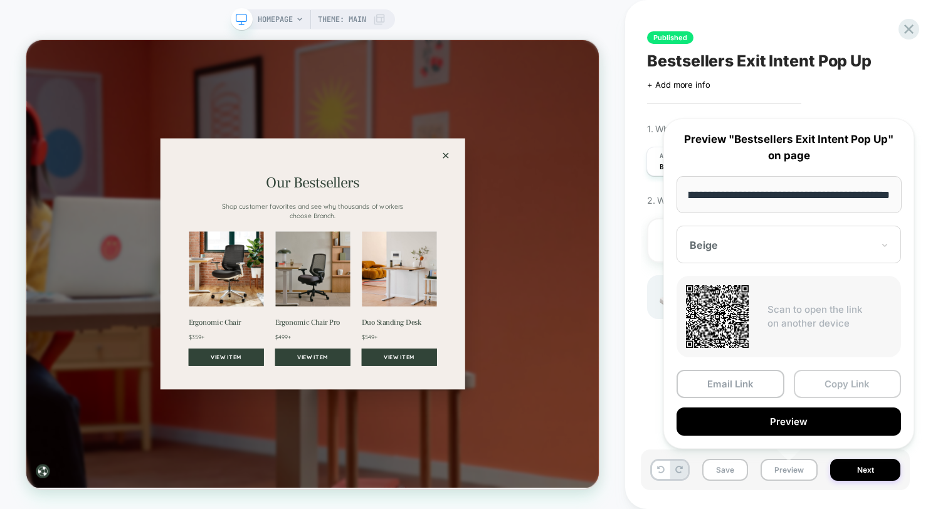
click at [817, 392] on button "Copy Link" at bounding box center [848, 384] width 108 height 28
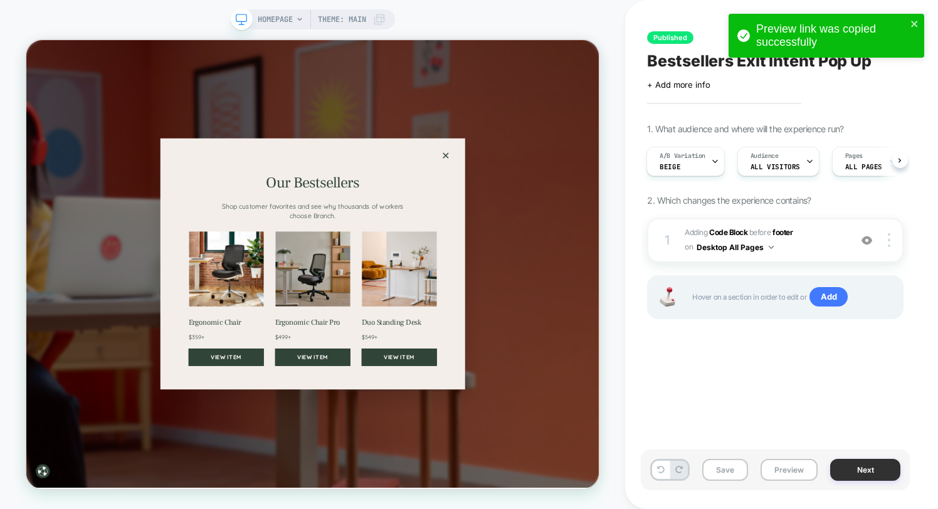
click at [874, 475] on button "Next" at bounding box center [865, 470] width 70 height 22
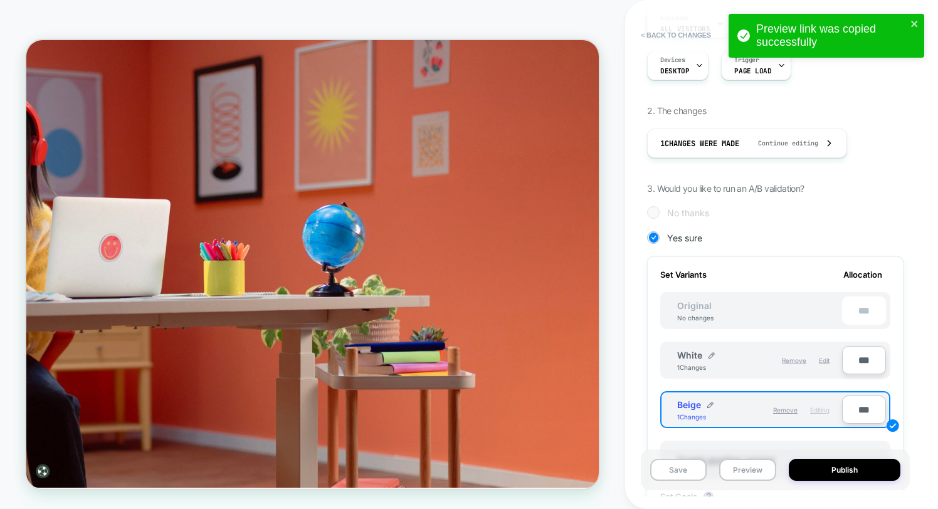
scroll to position [182, 0]
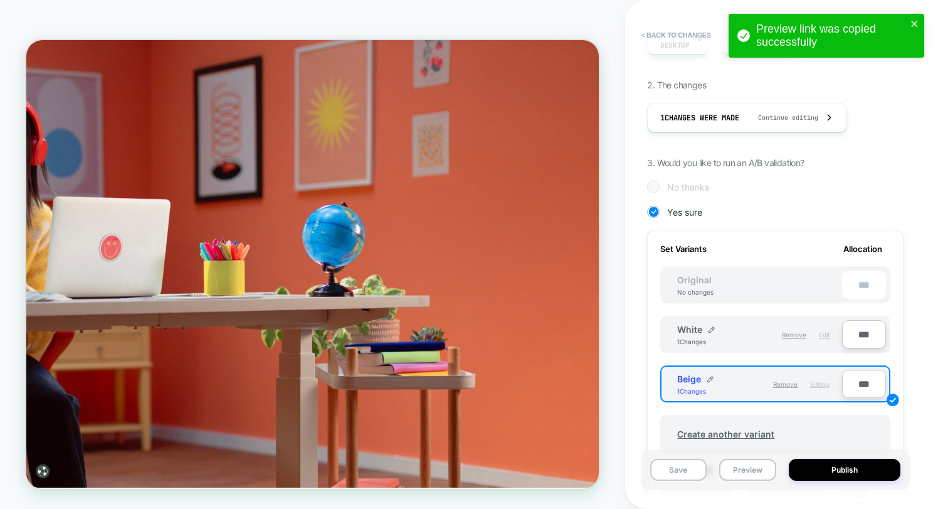
click at [820, 333] on span "Edit" at bounding box center [824, 335] width 11 height 8
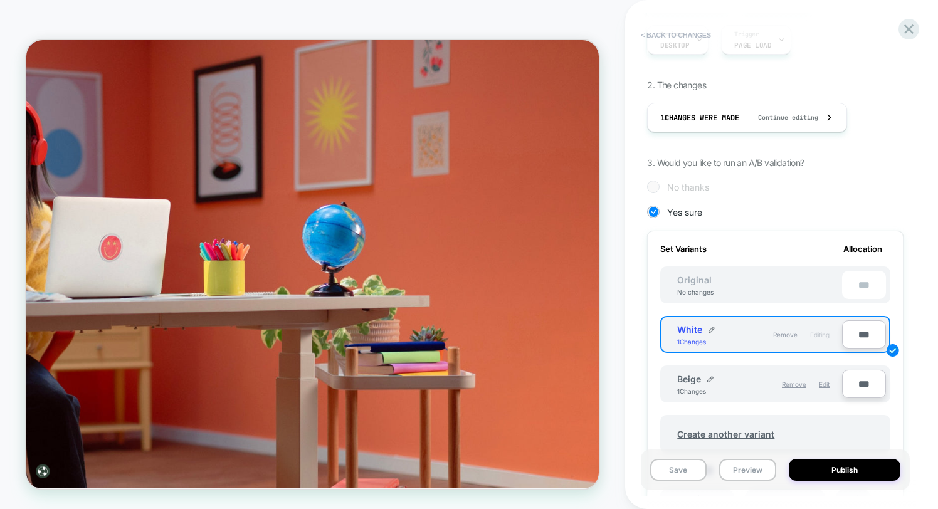
click at [659, 38] on button "< Back to changes" at bounding box center [675, 35] width 83 height 20
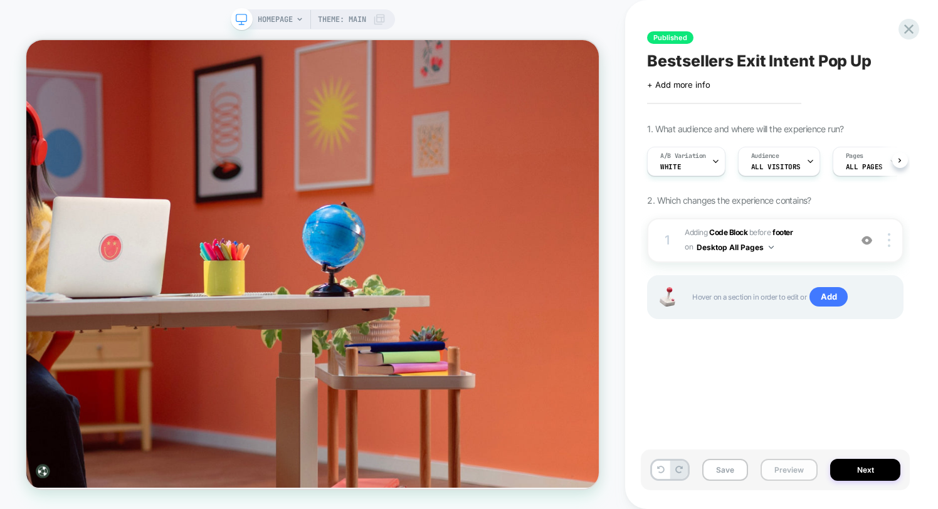
scroll to position [0, 1]
click at [778, 471] on button "Preview" at bounding box center [788, 470] width 57 height 22
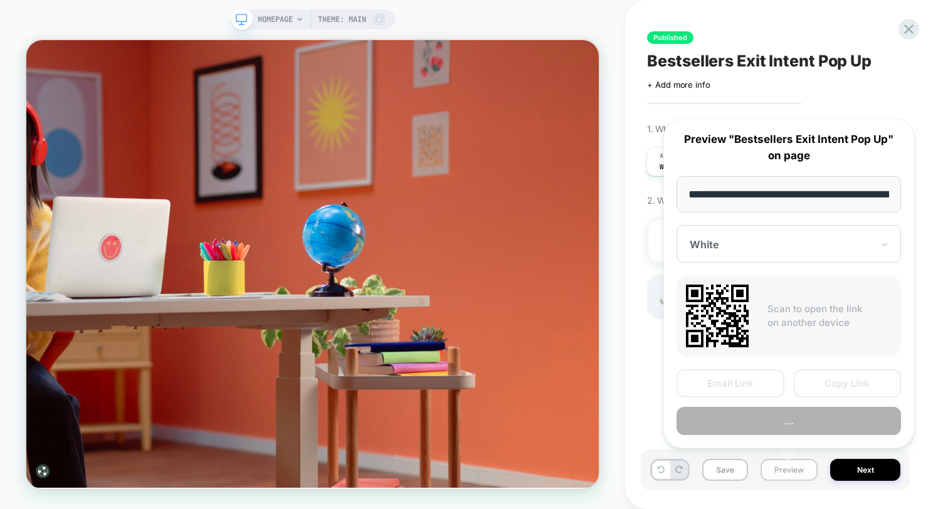
scroll to position [0, 67]
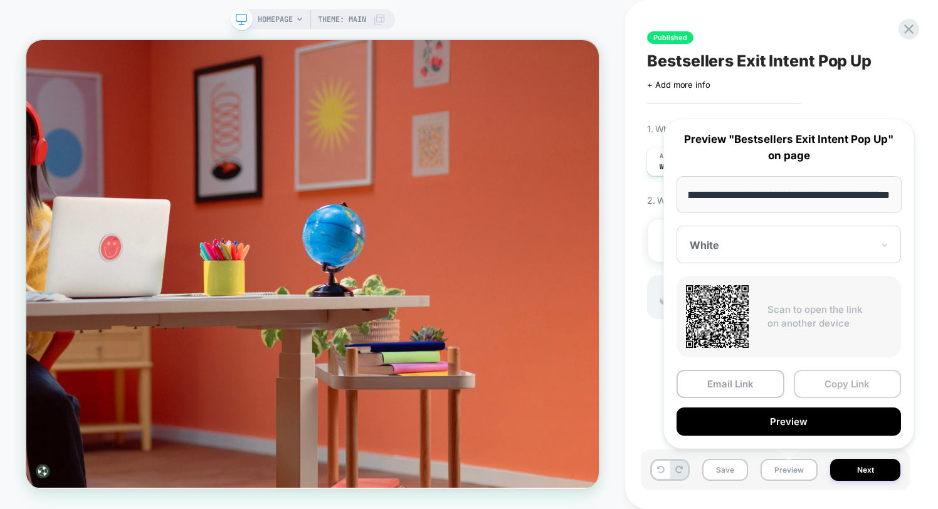
click at [851, 392] on button "Copy Link" at bounding box center [848, 384] width 108 height 28
